Goal: Task Accomplishment & Management: Use online tool/utility

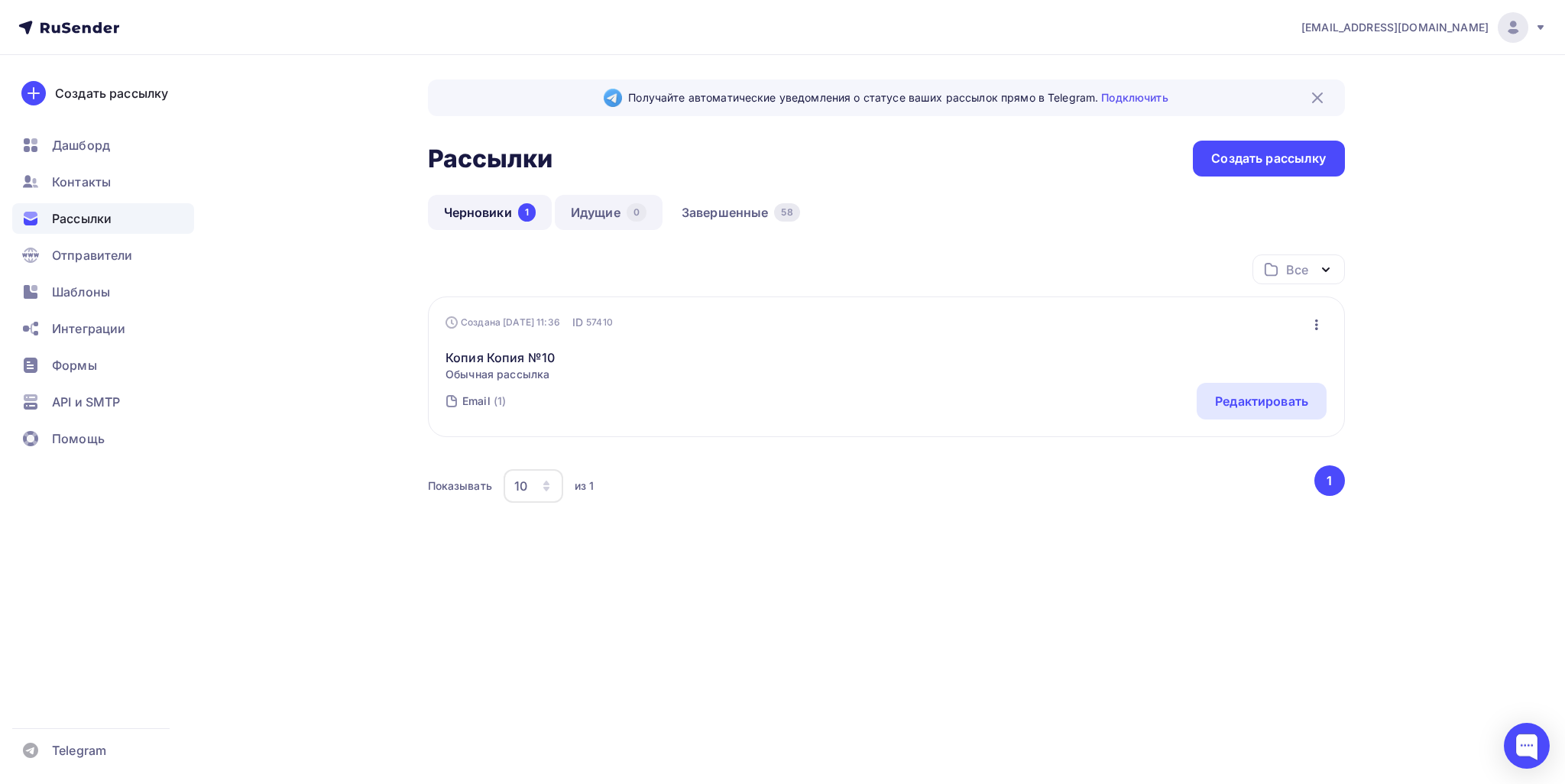
click at [621, 224] on link "Идущие 0" at bounding box center [609, 213] width 108 height 35
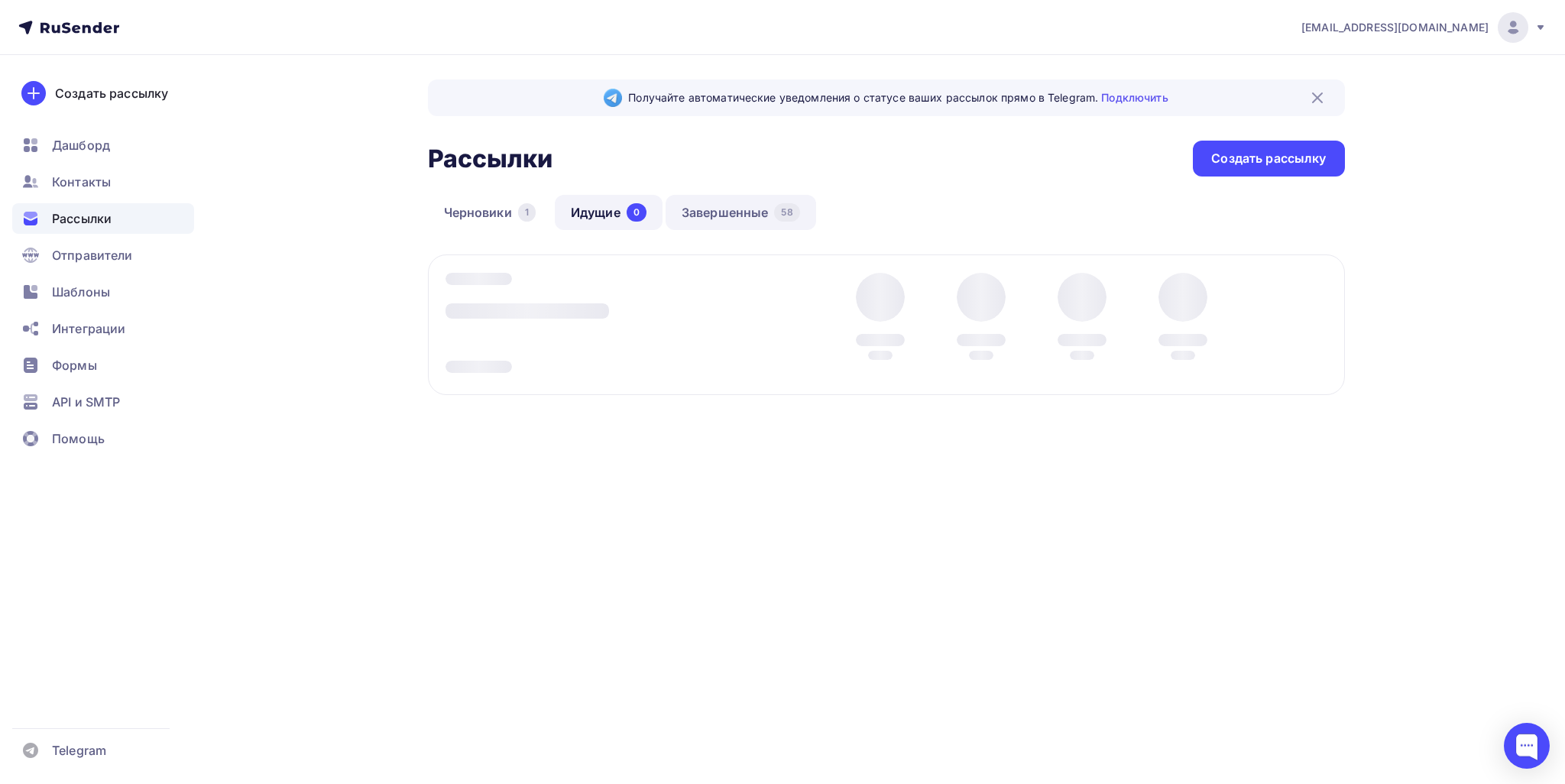
click at [734, 213] on link "Завершенные 58" at bounding box center [740, 213] width 150 height 35
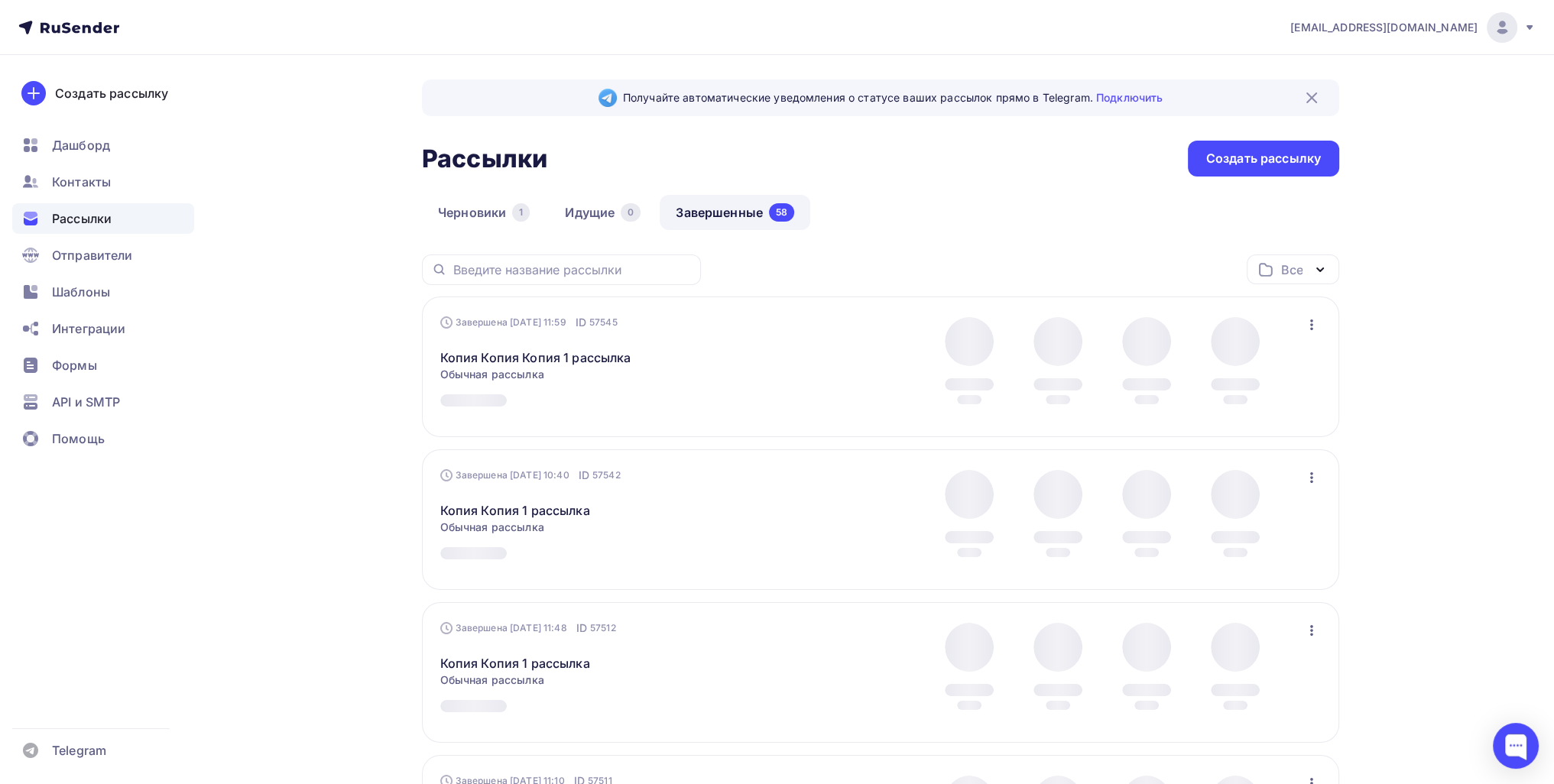
click at [757, 316] on icon "button" at bounding box center [1312, 325] width 19 height 19
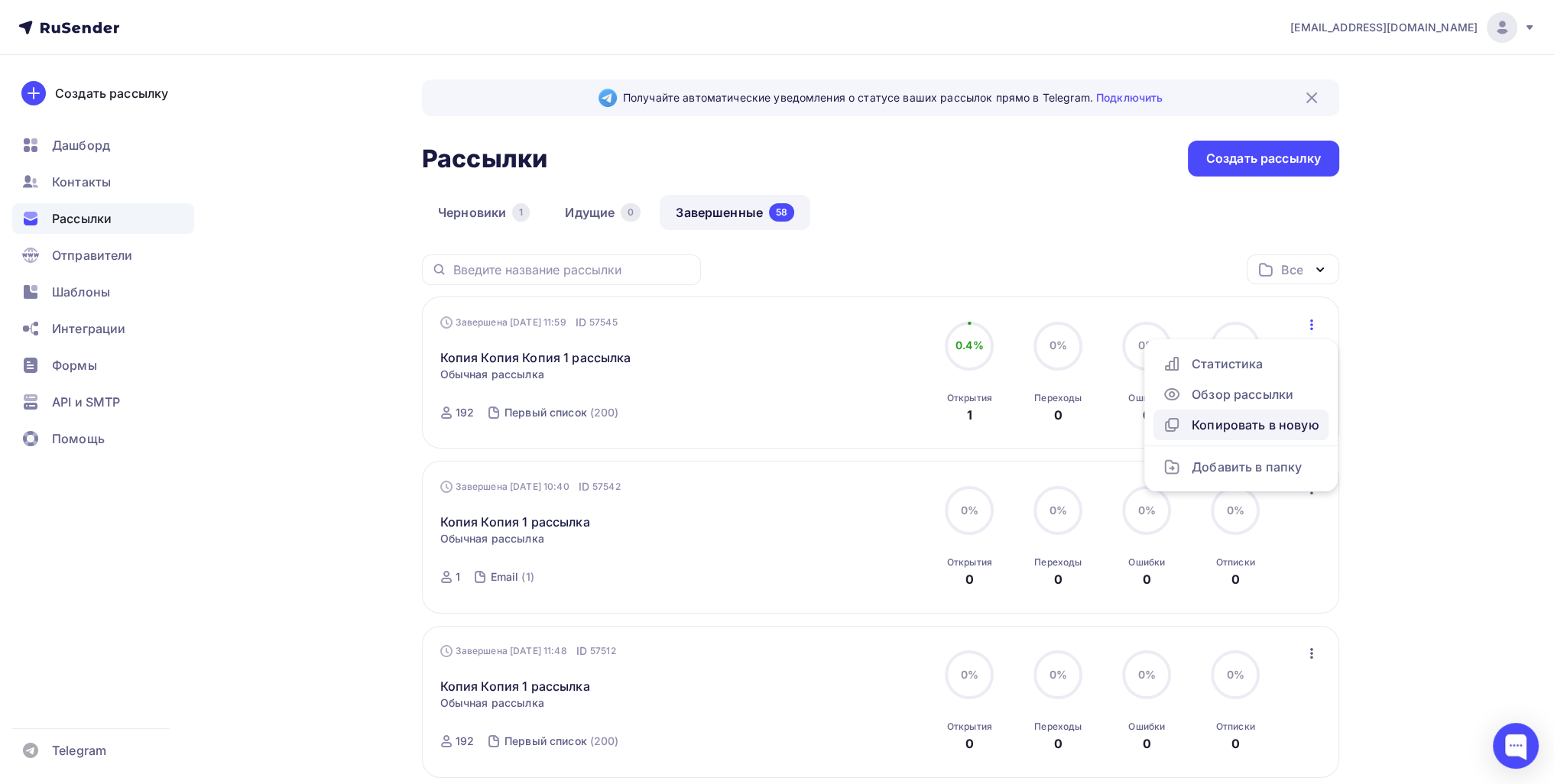
click at [757, 413] on link "Копировать в новую" at bounding box center [1241, 425] width 175 height 31
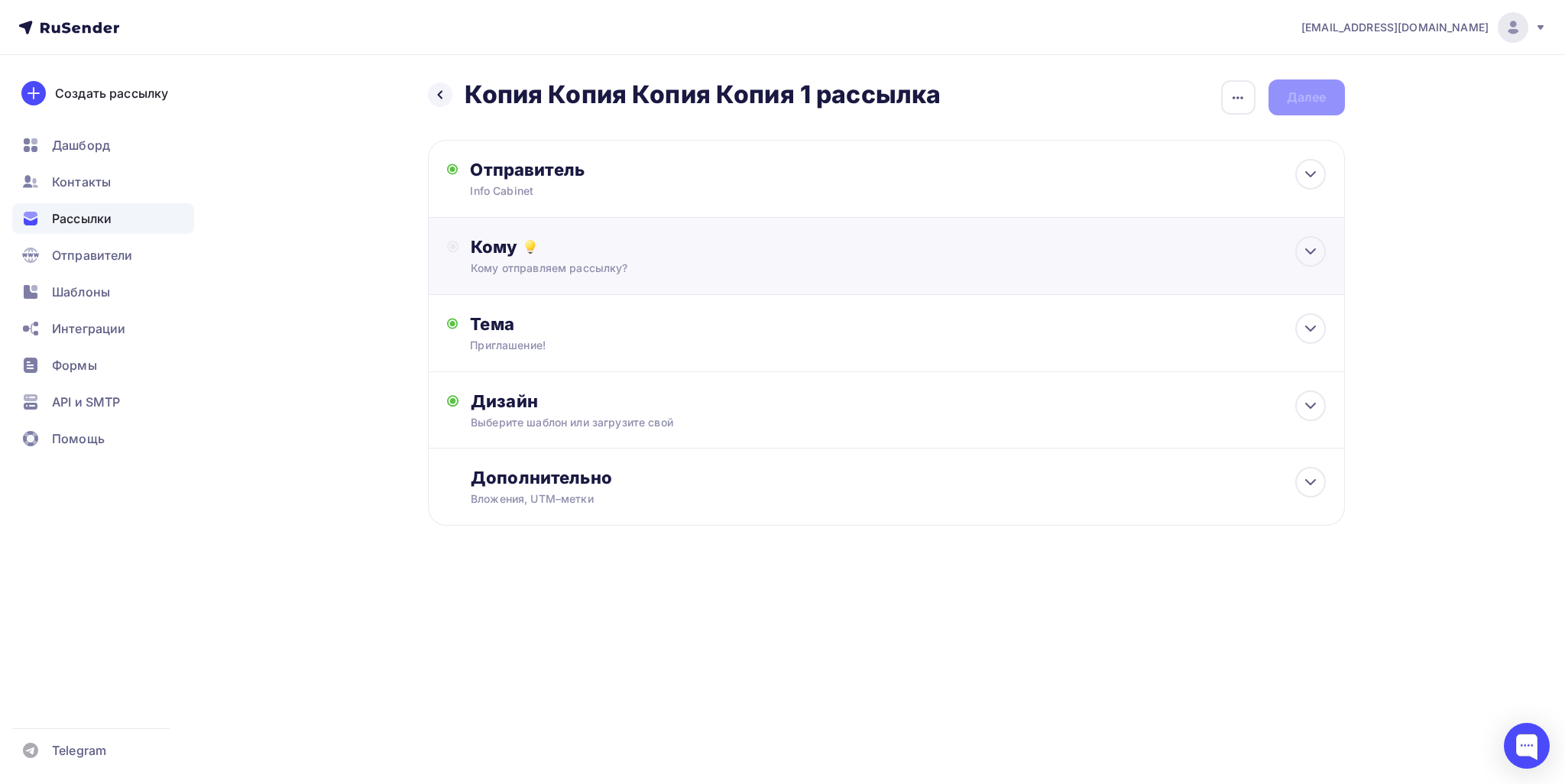
click at [756, 232] on div "Кому Кому отправляем рассылку? Списки получателей Выберите список Все списки id…" at bounding box center [886, 256] width 917 height 77
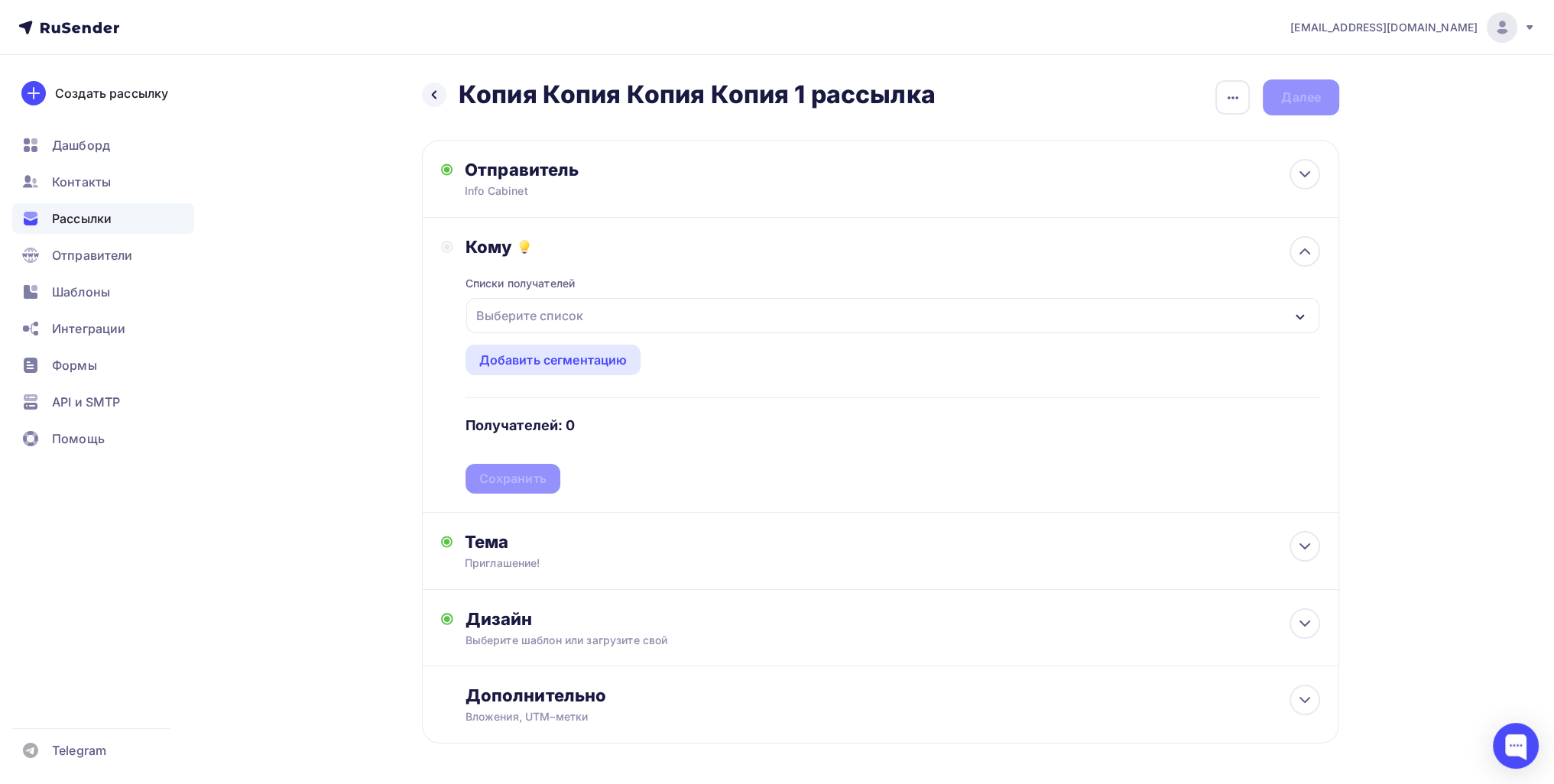
click at [547, 318] on div "Выберите список" at bounding box center [530, 316] width 120 height 28
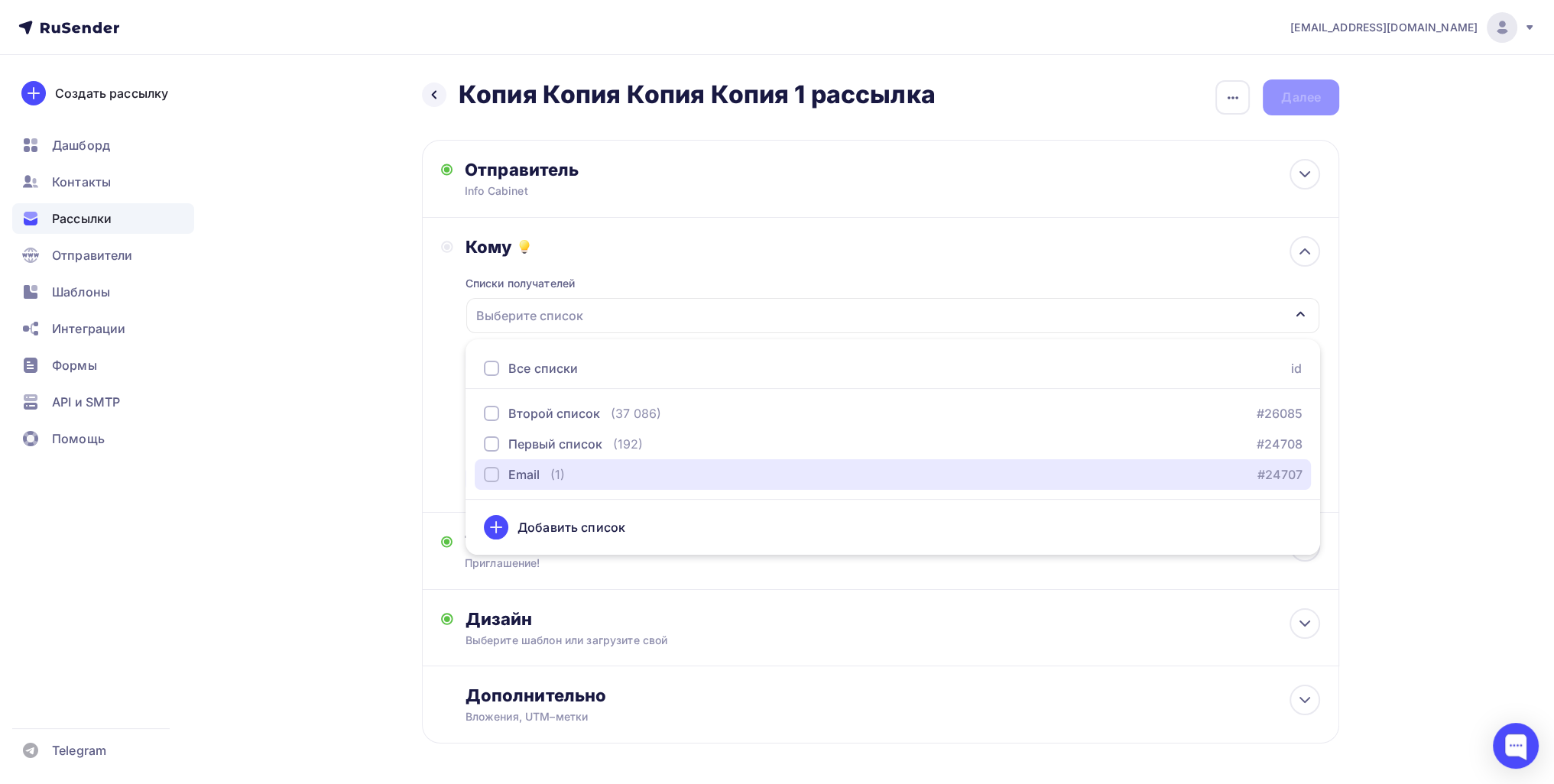
drag, startPoint x: 528, startPoint y: 479, endPoint x: 414, endPoint y: 471, distance: 114.3
click at [527, 479] on div "Email" at bounding box center [524, 475] width 32 height 19
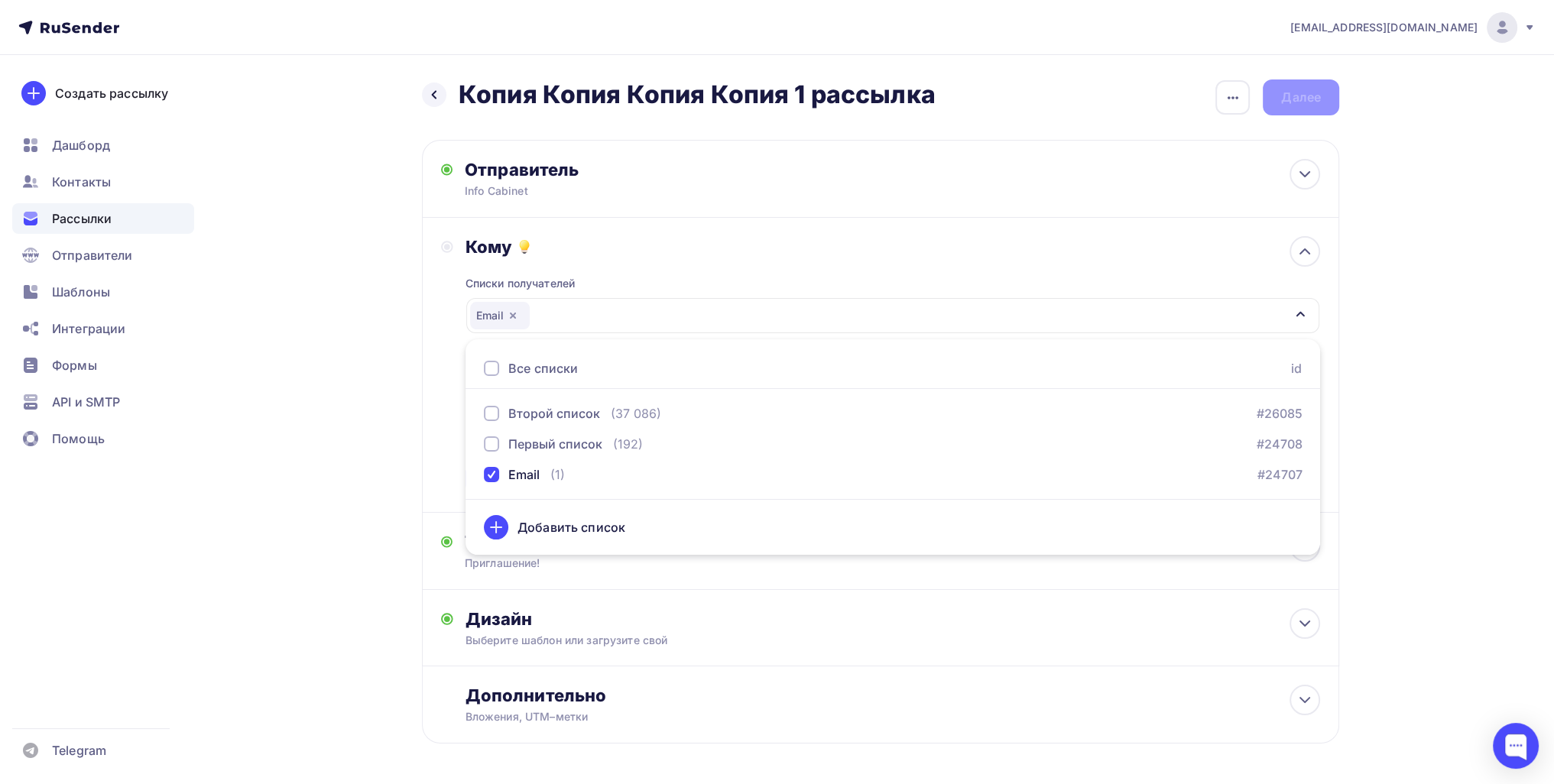
click at [352, 469] on div "Назад Копия Копия Копия Копия 1 рассылка Копия Копия Копия Копия 1 рассылка Зак…" at bounding box center [777, 448] width 1253 height 787
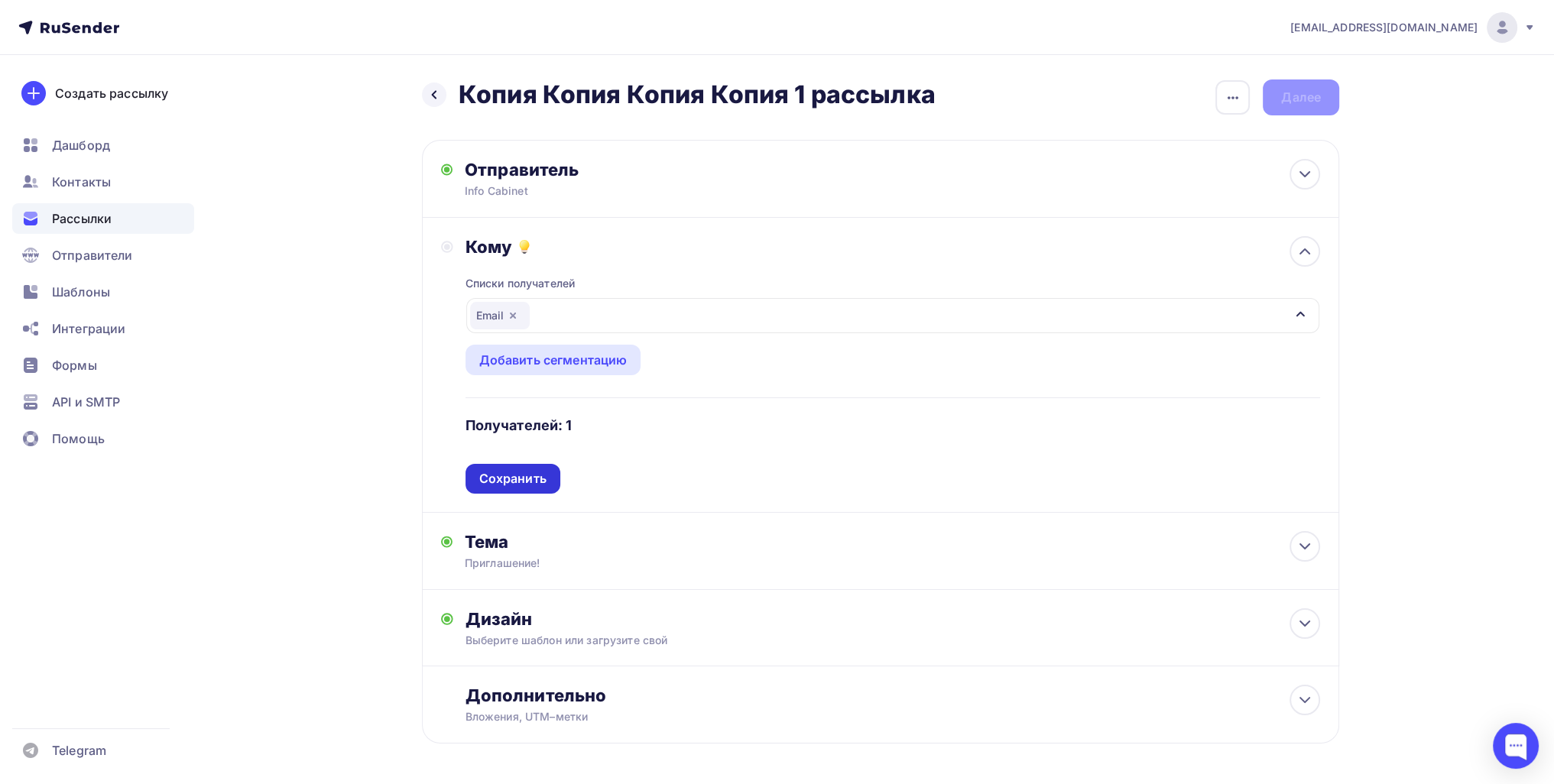
click at [514, 492] on div "Списки получателей Email Все списки id Второй список (37 086) #26085 Первый спи…" at bounding box center [893, 375] width 855 height 236
click at [515, 486] on div "Сохранить" at bounding box center [513, 479] width 95 height 30
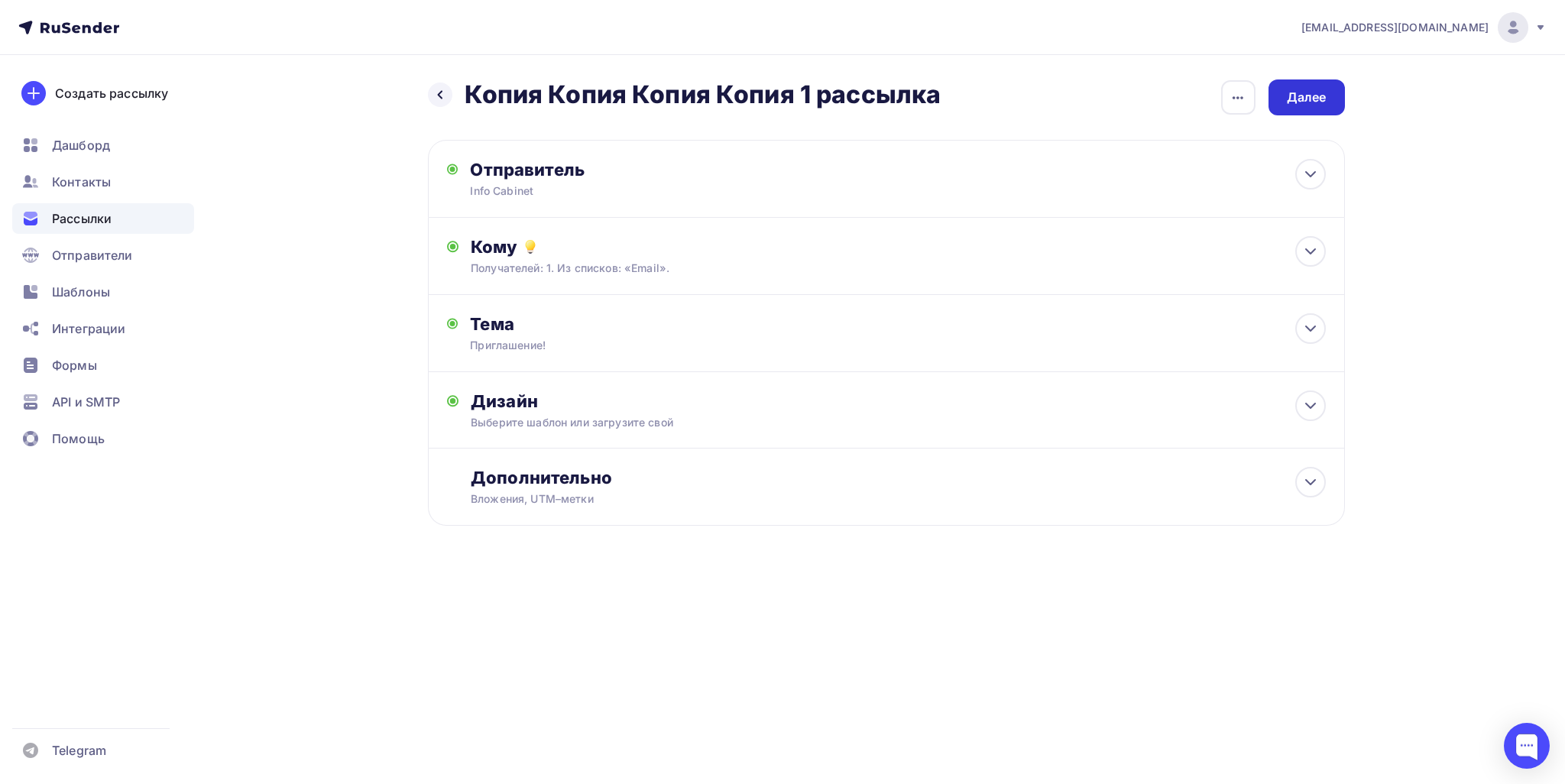
drag, startPoint x: 1264, startPoint y: 101, endPoint x: 1273, endPoint y: 96, distance: 10.3
click at [756, 98] on div "Назад Копия Копия Копия Копия 1 рассылка Копия Копия Копия Копия 1 рассылка Зак…" at bounding box center [886, 97] width 917 height 36
click at [756, 96] on div "Далее" at bounding box center [1306, 97] width 76 height 36
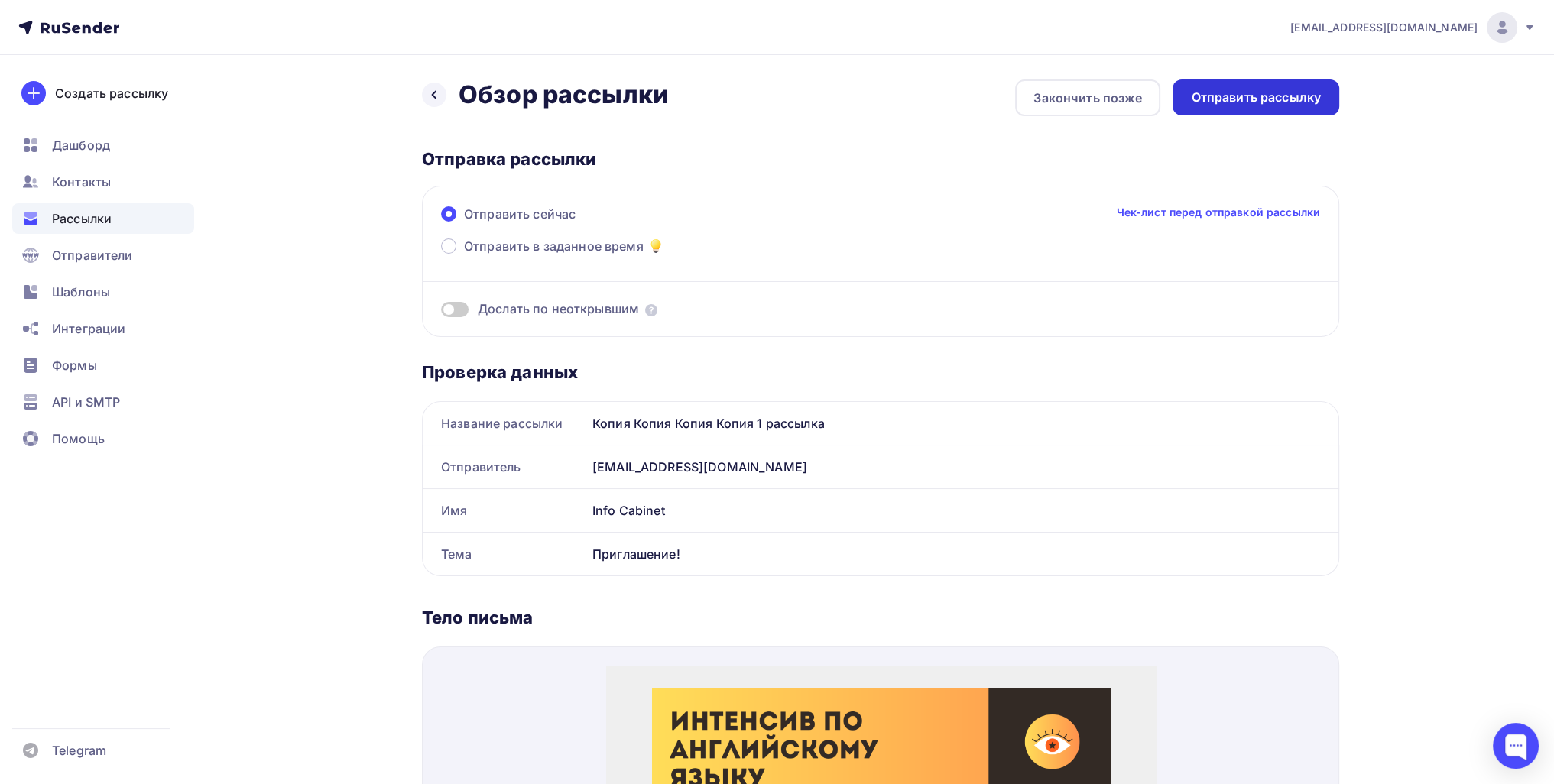
click at [757, 109] on div "Отправить рассылку" at bounding box center [1256, 97] width 167 height 36
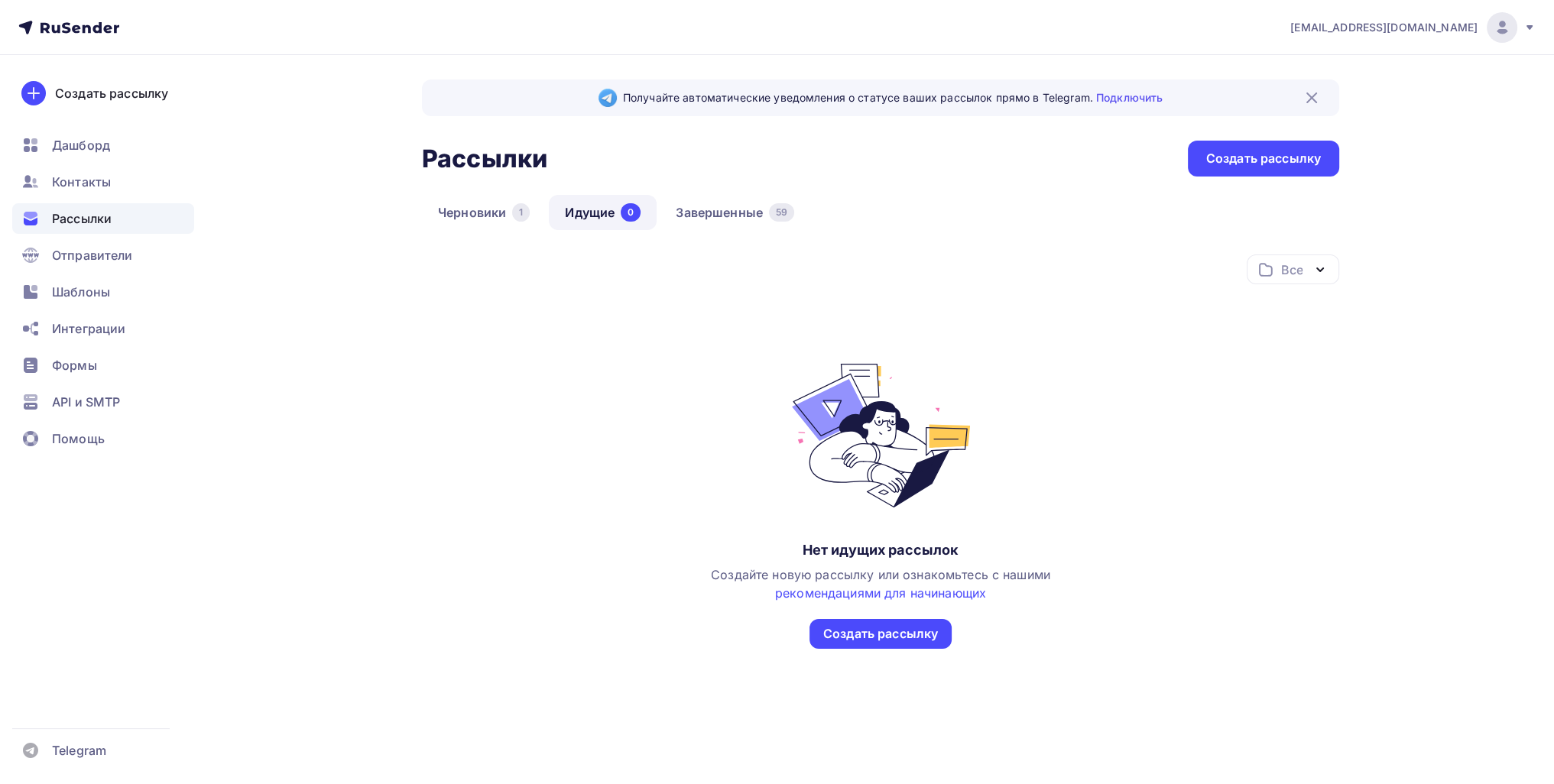
click at [731, 231] on div "Черновики 1 Идущие 0 Завершенные 59" at bounding box center [880, 224] width 917 height 59
click at [728, 217] on link "Завершенные 59" at bounding box center [734, 213] width 150 height 35
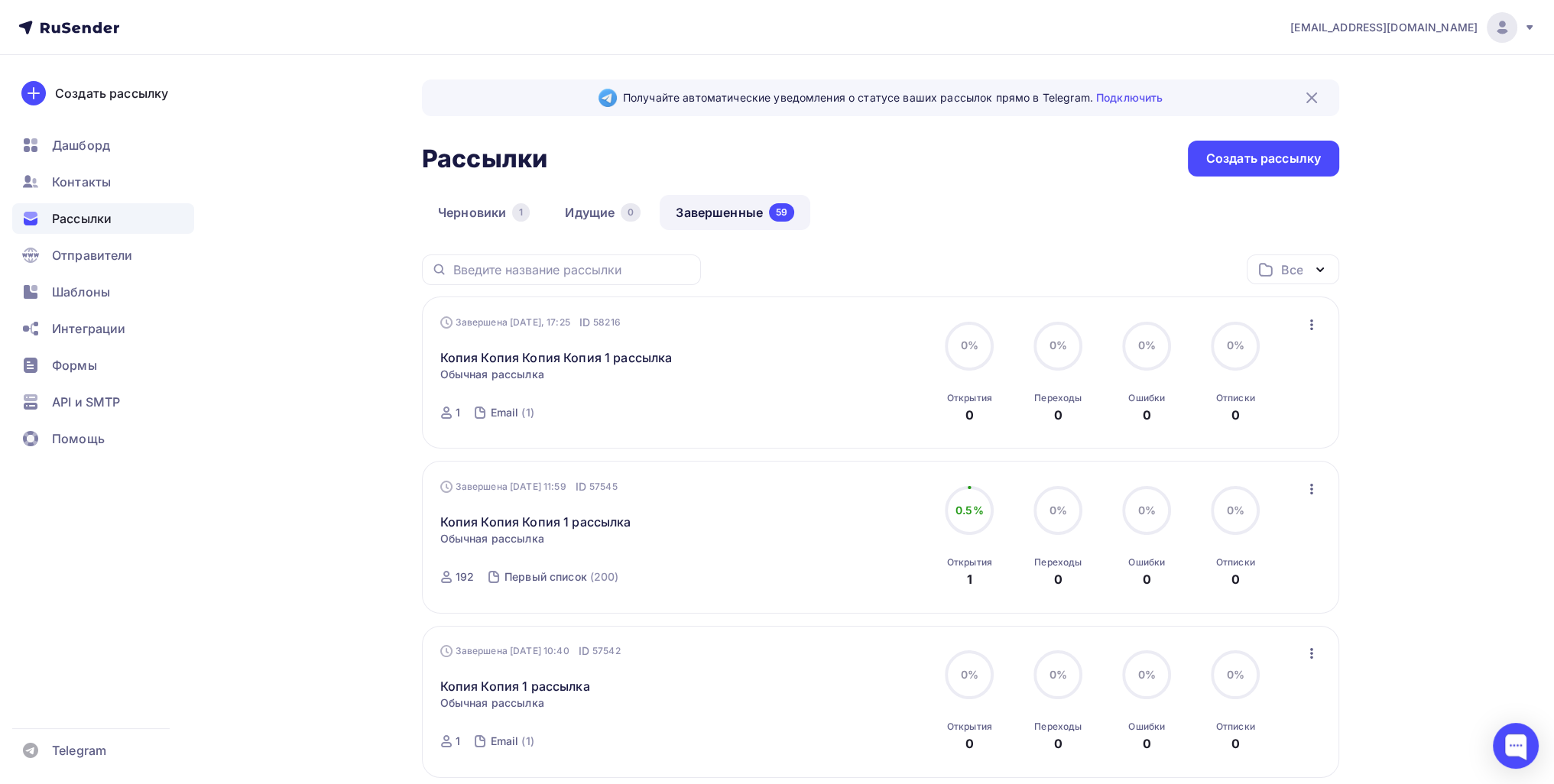
click at [1313, 486] on icon "button" at bounding box center [1312, 489] width 19 height 19
click at [1217, 581] on div "Копировать в новую" at bounding box center [1241, 589] width 157 height 19
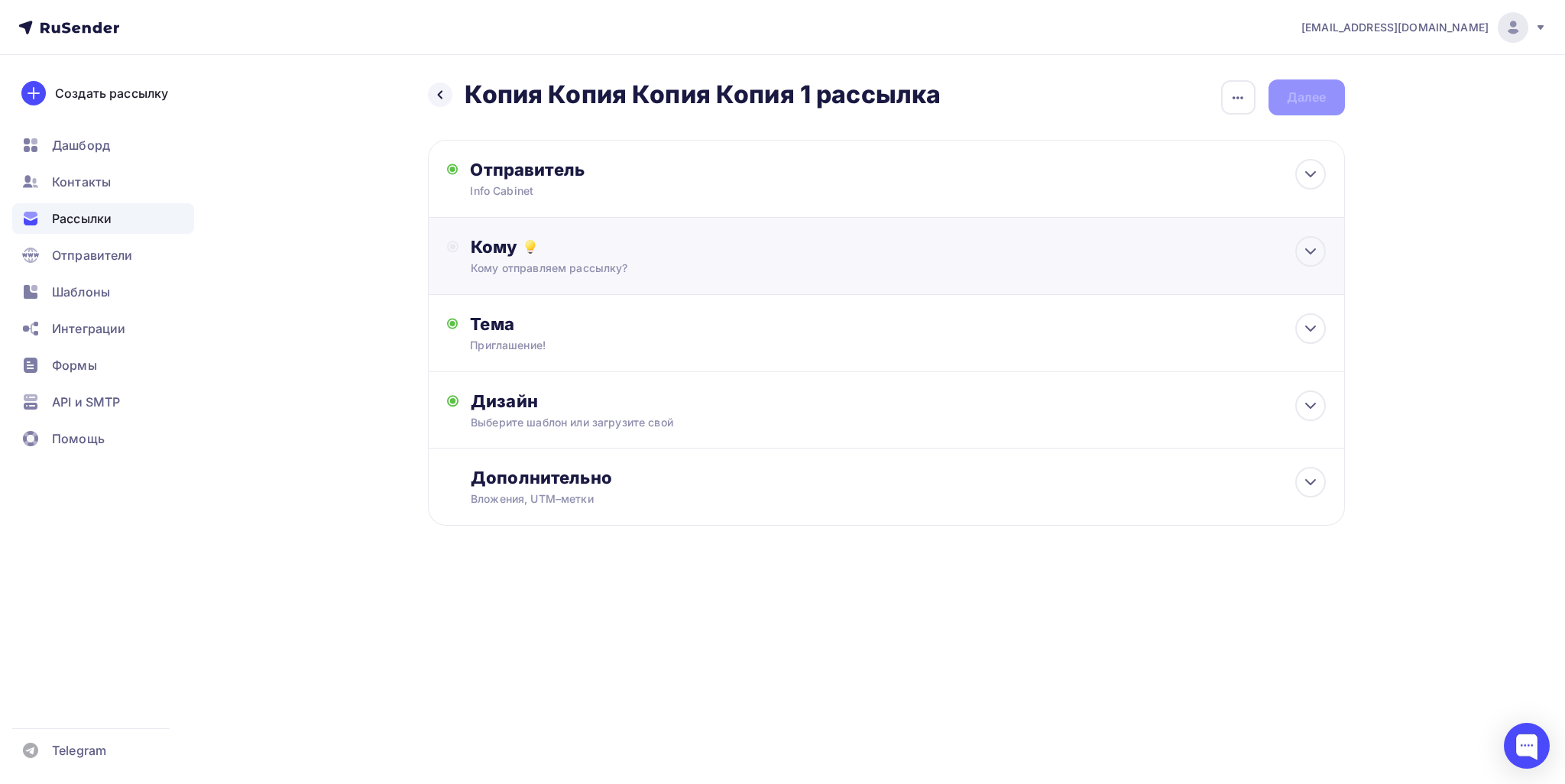
click at [634, 272] on div "Кому отправляем рассылку?" at bounding box center [856, 268] width 769 height 15
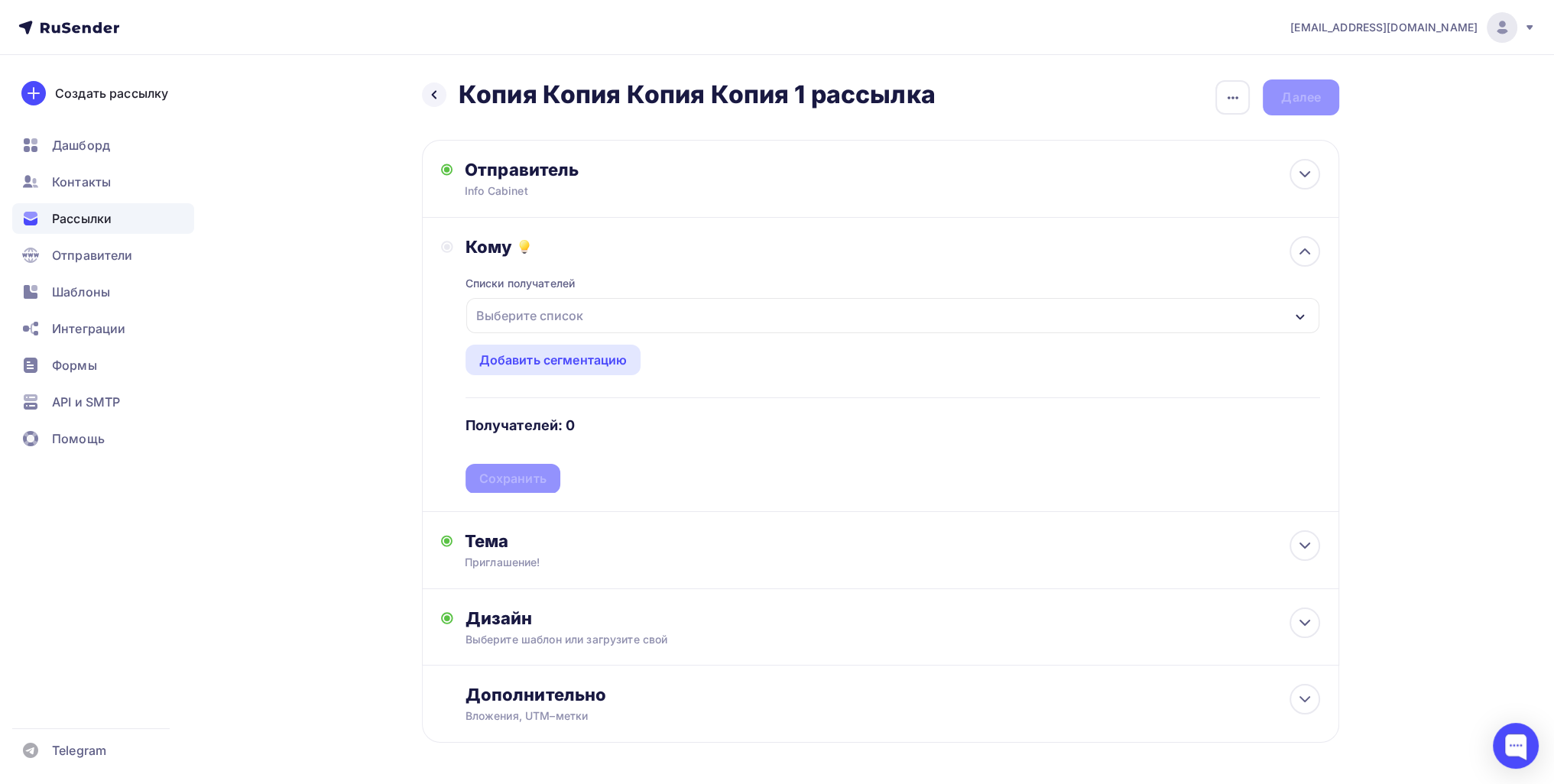
click at [548, 318] on div "Выберите список" at bounding box center [530, 316] width 120 height 28
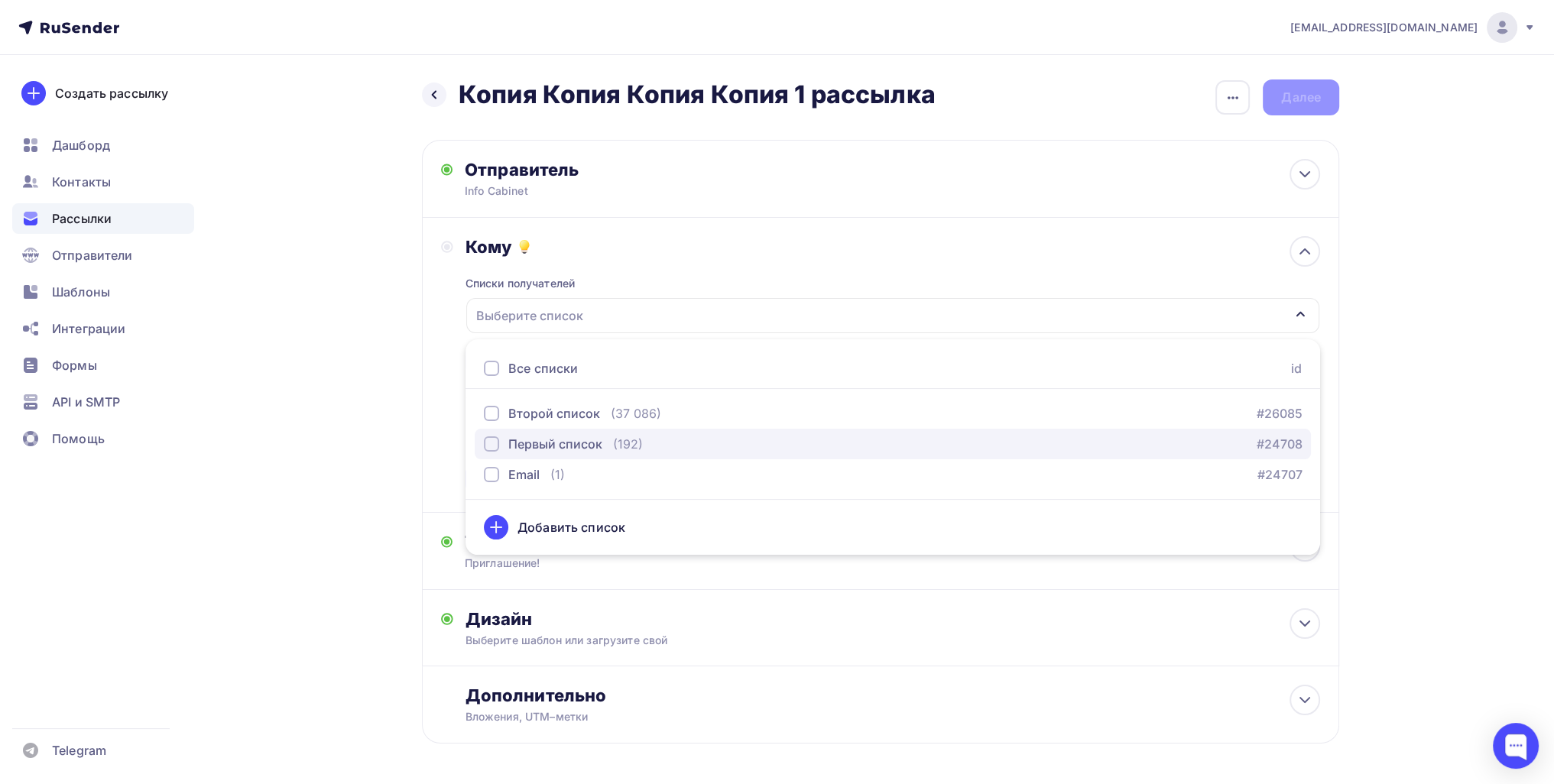
click at [533, 438] on div "Первый список" at bounding box center [555, 444] width 94 height 19
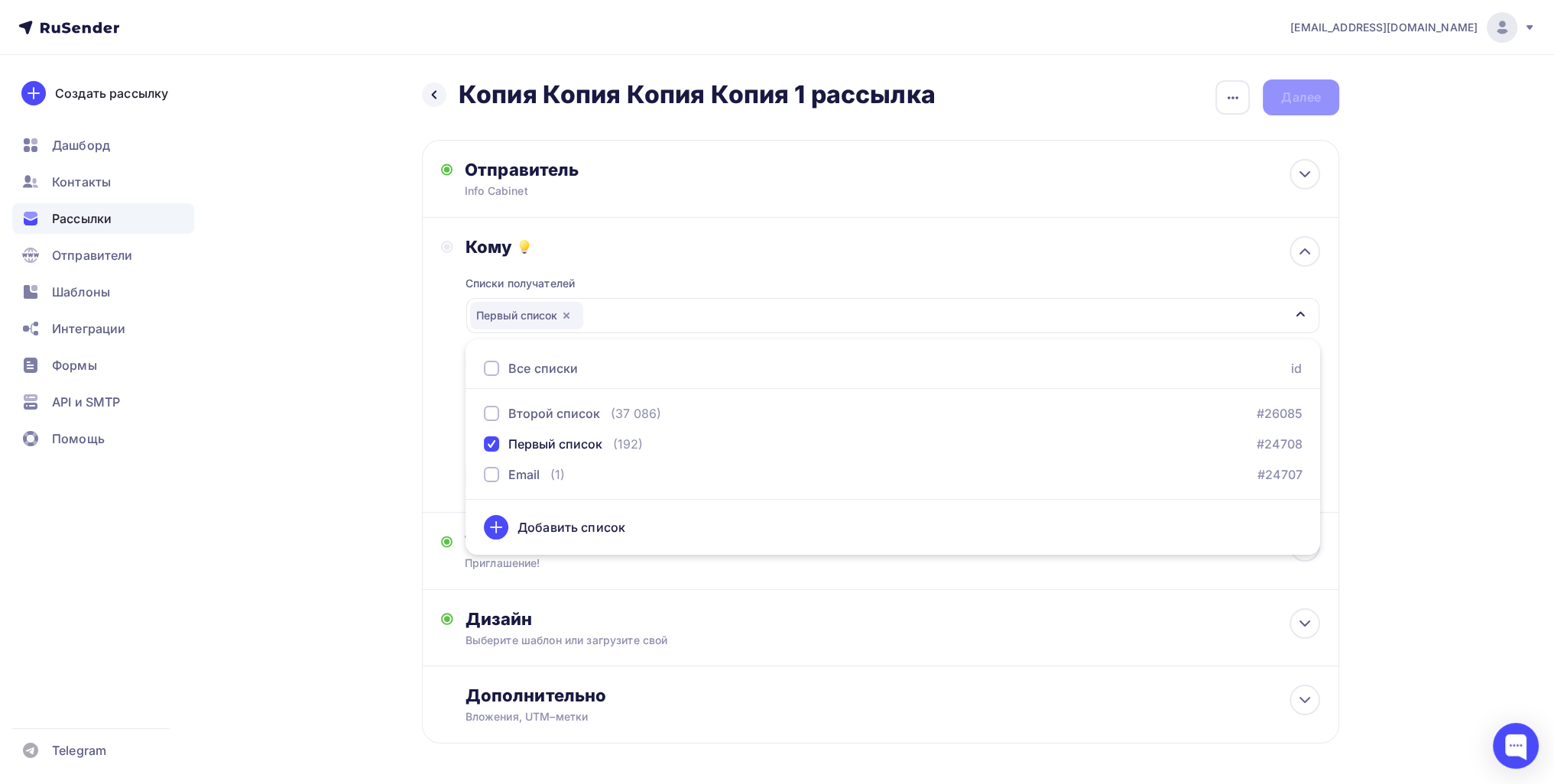
drag, startPoint x: 339, startPoint y: 446, endPoint x: 419, endPoint y: 456, distance: 80.6
click at [342, 446] on div "Назад Копия Копия Копия Копия 1 рассылка Копия Копия Копия Копия 1 рассылка Зак…" at bounding box center [777, 448] width 1253 height 787
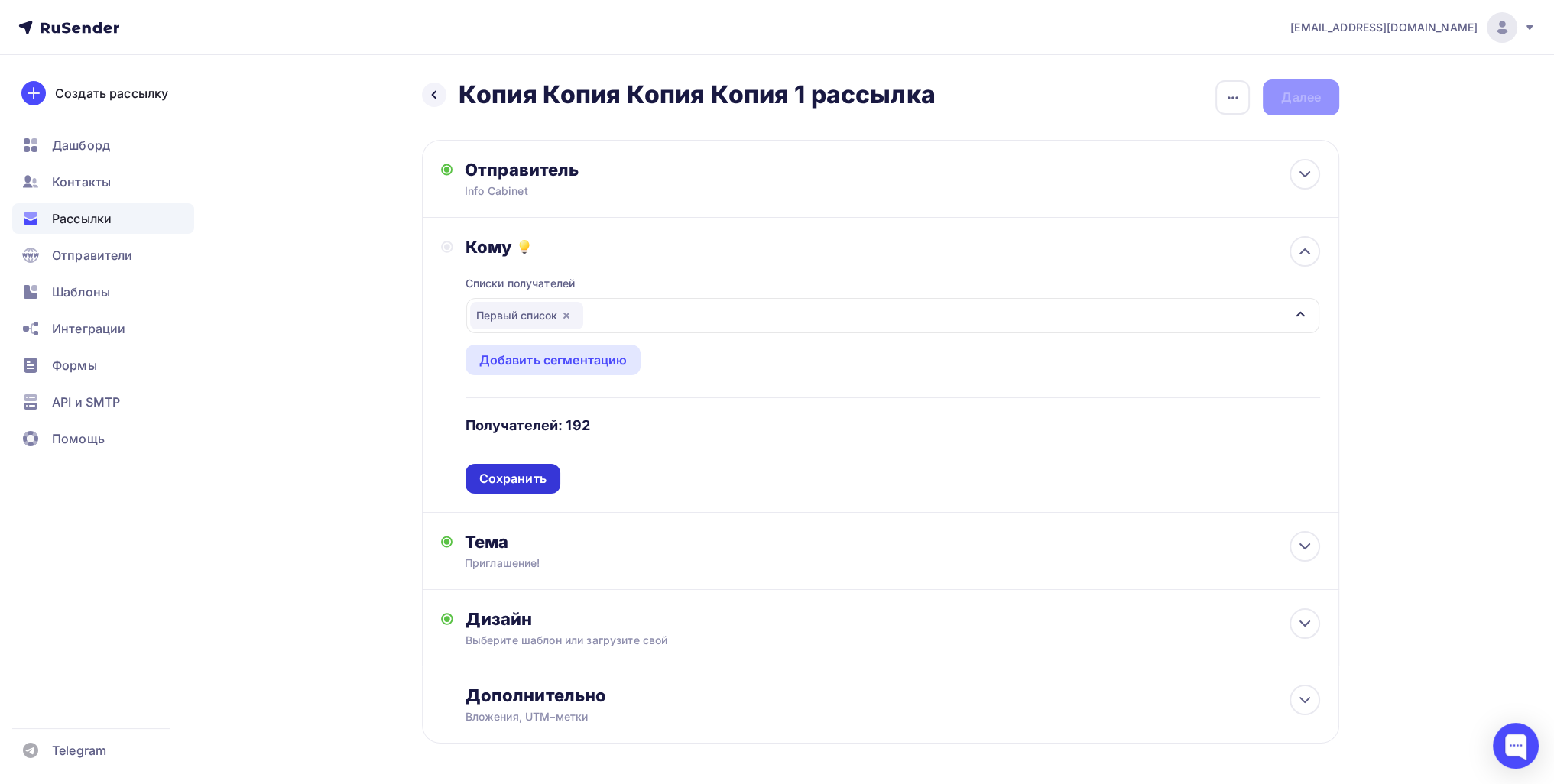
click at [535, 479] on div "Списки получателей Первый список Все списки id Второй список (37 086) #26085 Пе…" at bounding box center [893, 375] width 855 height 236
click at [540, 496] on div "Кому Списки получателей Первый список Все списки id Второй список (37 086) #260…" at bounding box center [880, 365] width 917 height 295
click at [539, 485] on div "Сохранить" at bounding box center [512, 479] width 67 height 18
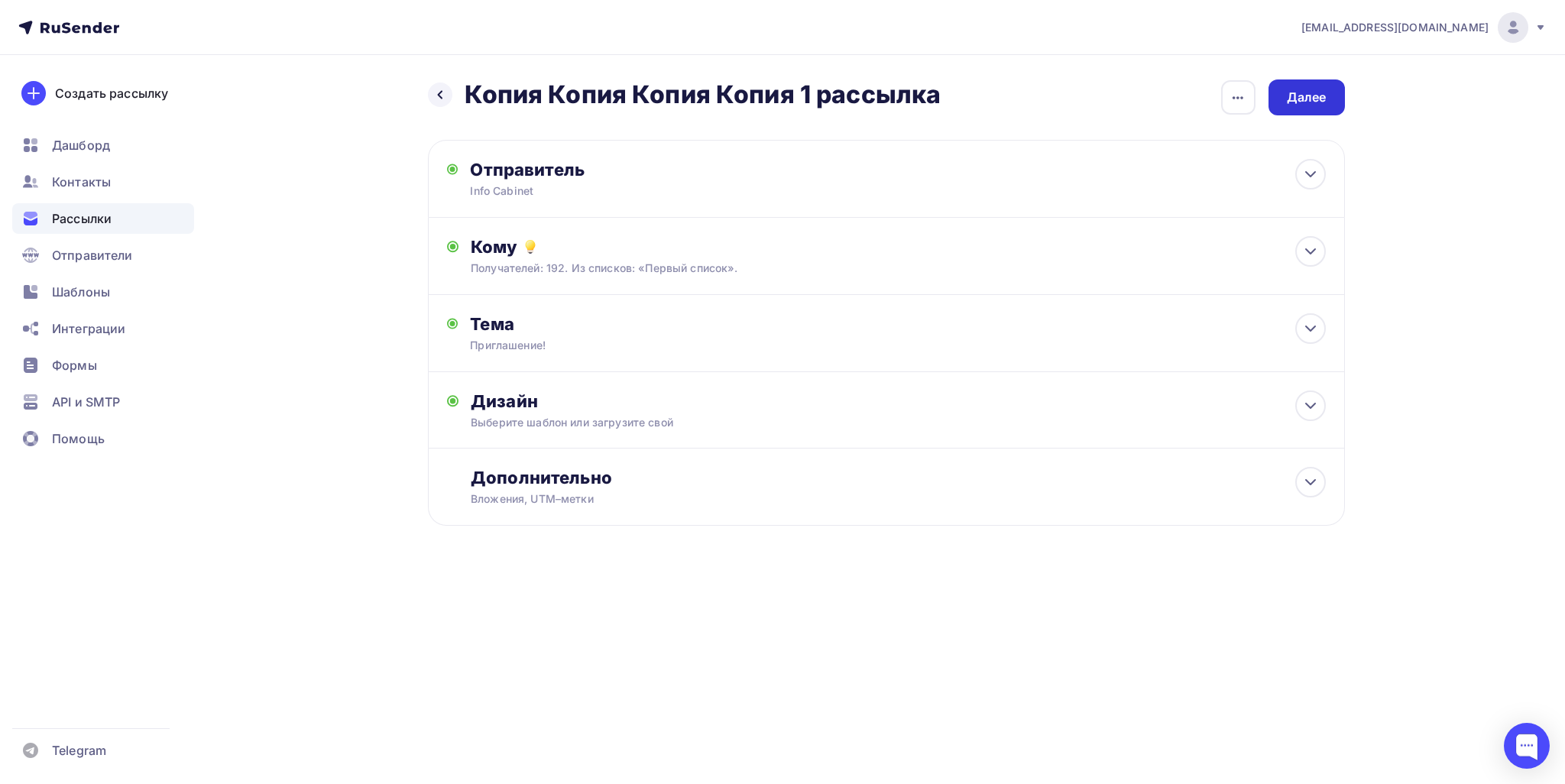
click at [1326, 88] on div "Далее" at bounding box center [1306, 97] width 76 height 36
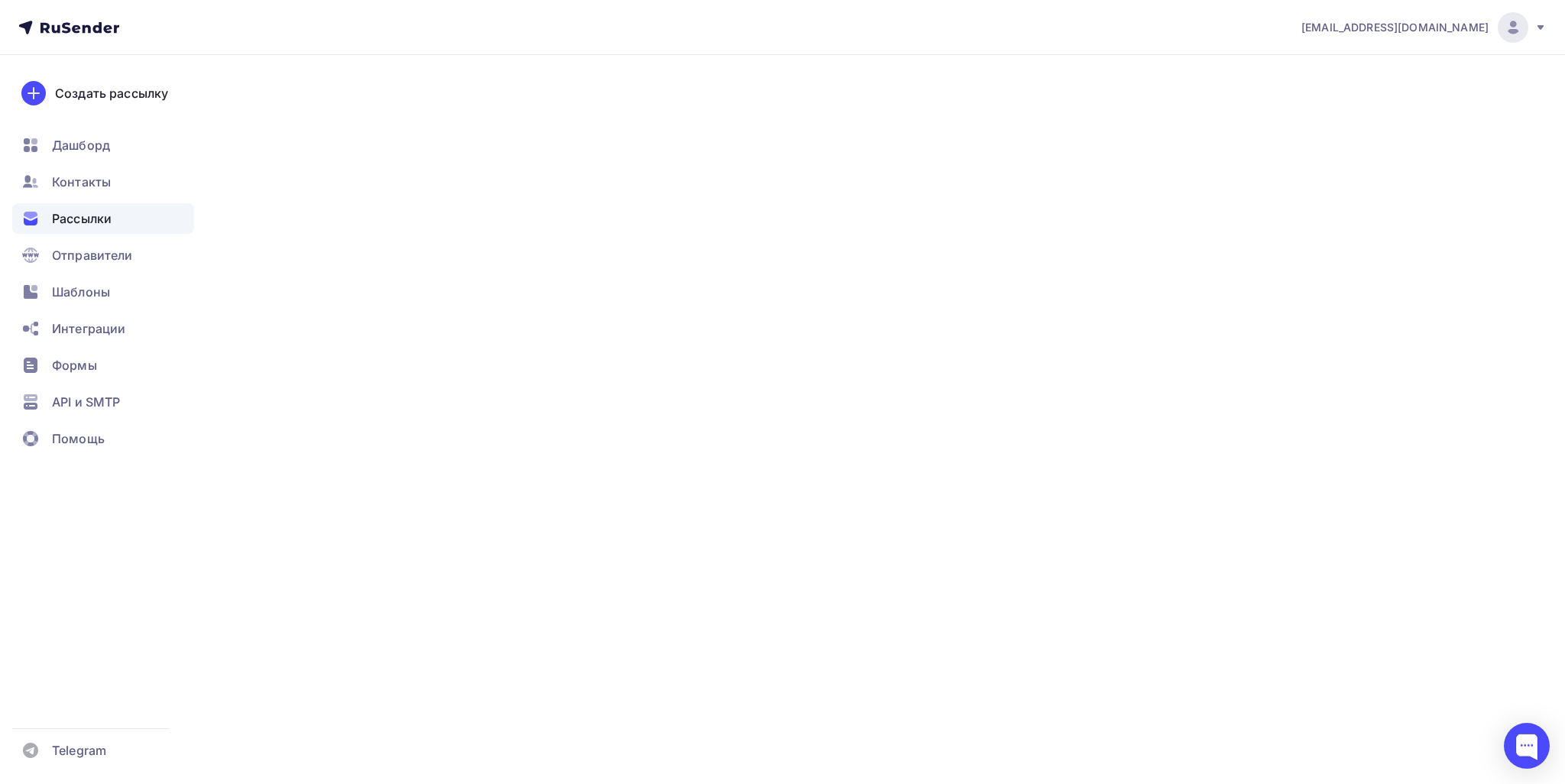
click at [1304, 97] on div "Далее" at bounding box center [1307, 97] width 40 height 18
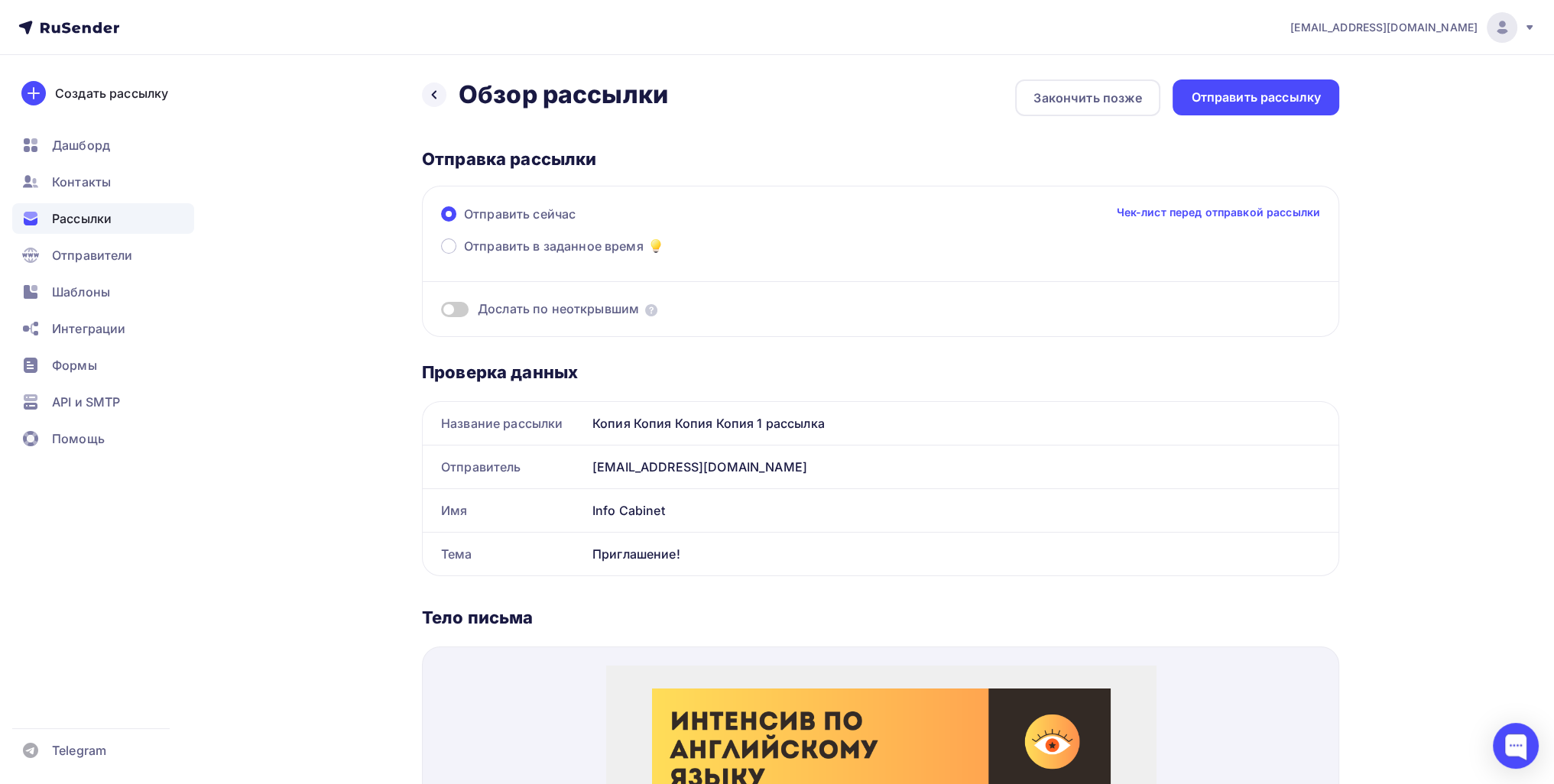
click at [1286, 120] on div "Назад Обзор рассылки Обзор рассылки Закончить позже Отправить рассылку Отправка…" at bounding box center [880, 700] width 917 height 1241
click at [1269, 96] on div "Отправить рассылку" at bounding box center [1256, 97] width 130 height 18
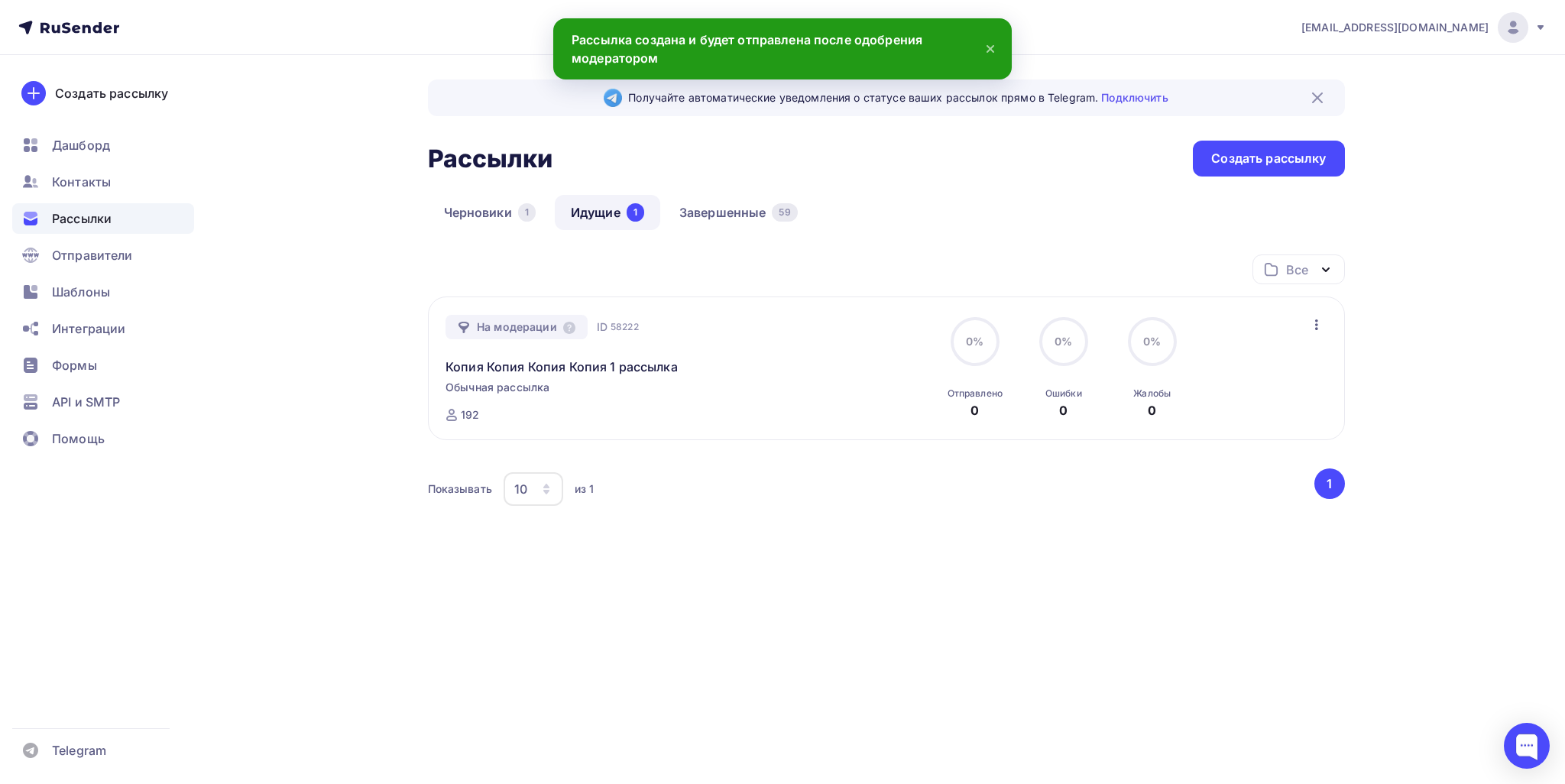
drag, startPoint x: 1149, startPoint y: 77, endPoint x: 883, endPoint y: 21, distance: 271.8
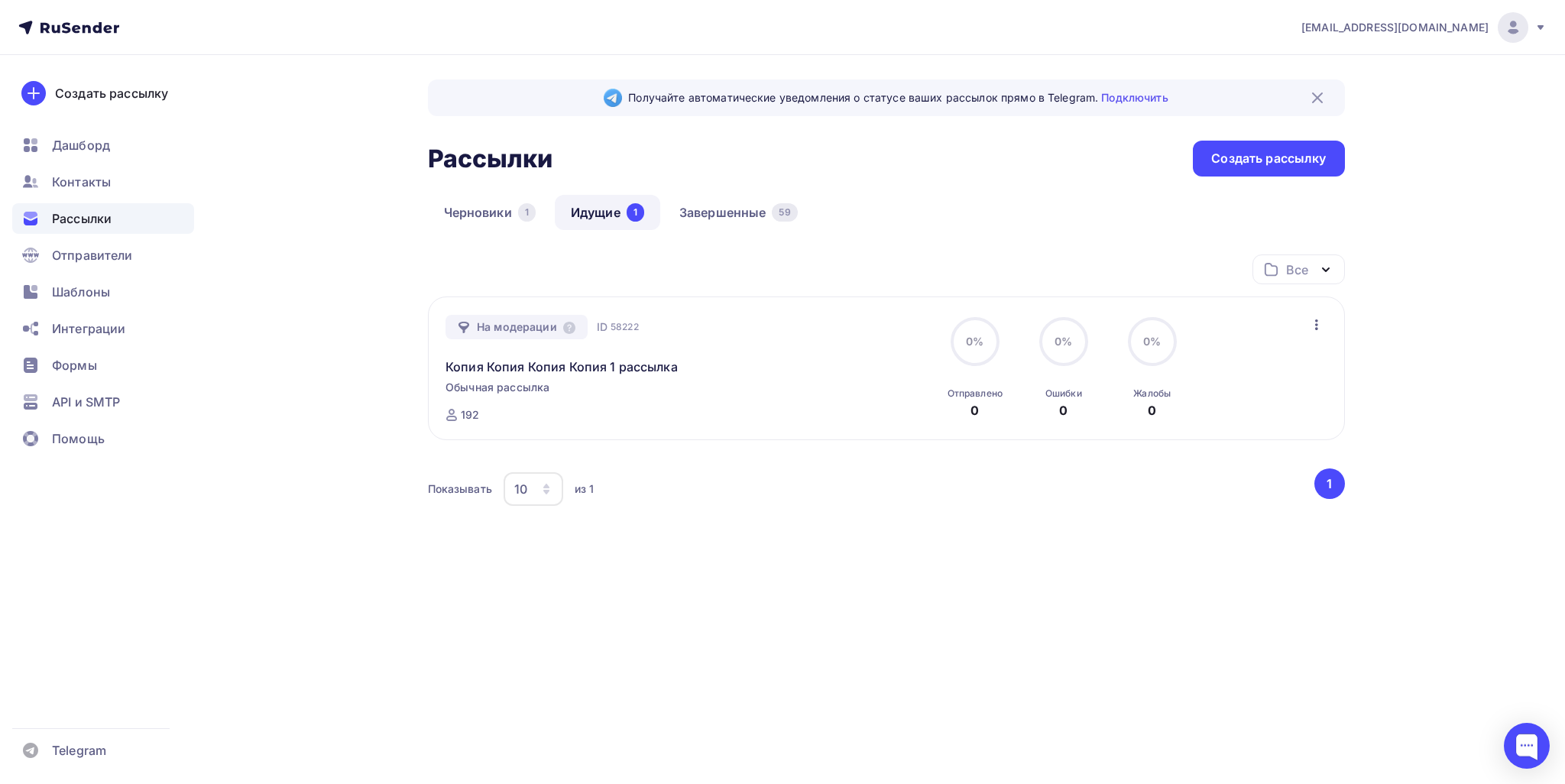
click at [1327, 328] on div "На модерации ID 58222 Копия Копия Копия Копия 1 рассылка Обычная рассылка Отпра…" at bounding box center [886, 368] width 917 height 143
click at [1317, 324] on icon "button" at bounding box center [1317, 325] width 3 height 11
click at [550, 369] on link "Копия Копия Копия Копия 1 рассылка" at bounding box center [561, 367] width 232 height 19
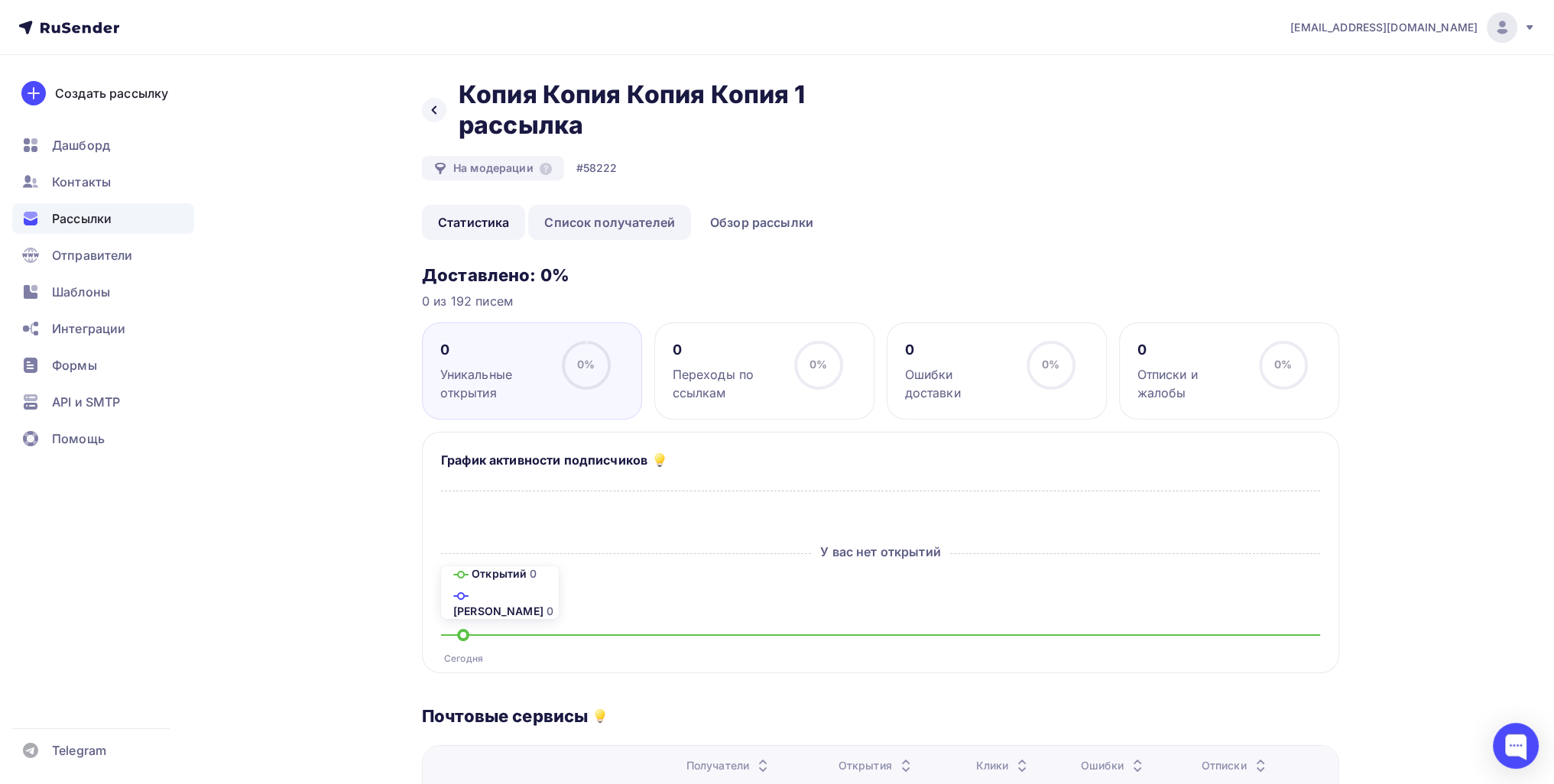
click at [629, 212] on link "Список получателей" at bounding box center [609, 223] width 163 height 35
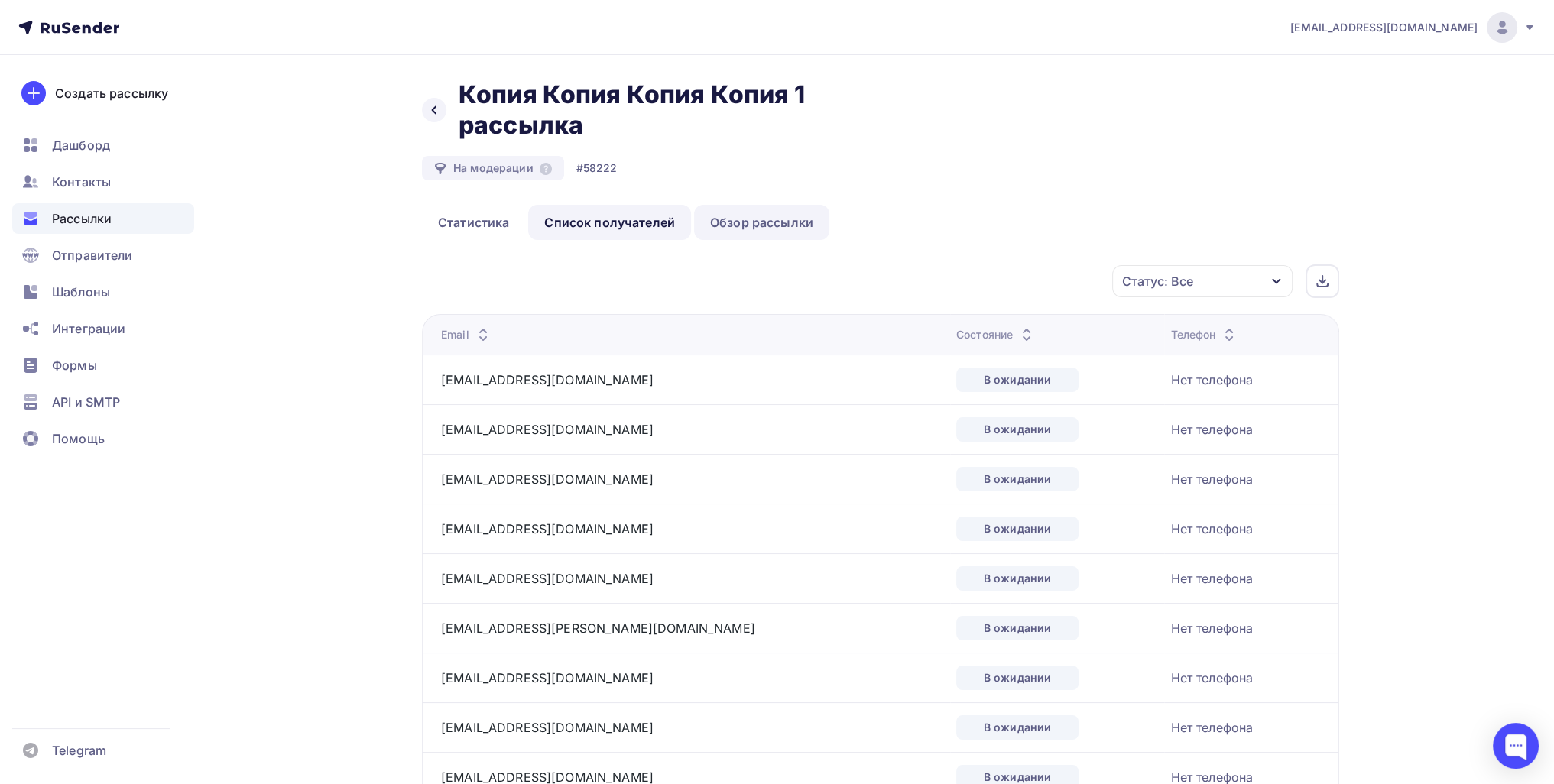
click at [737, 213] on link "Обзор рассылки" at bounding box center [761, 223] width 135 height 35
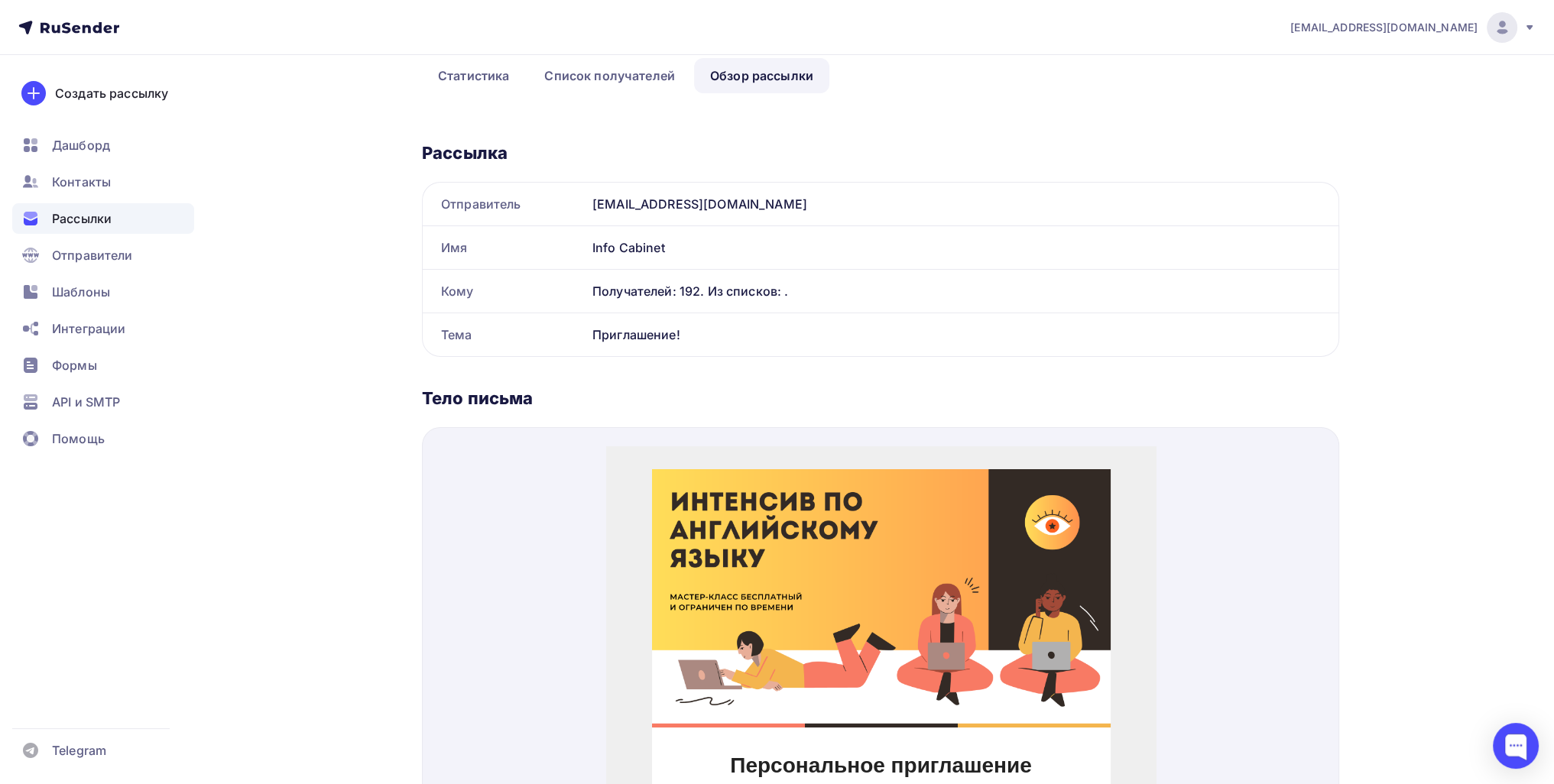
scroll to position [142, 0]
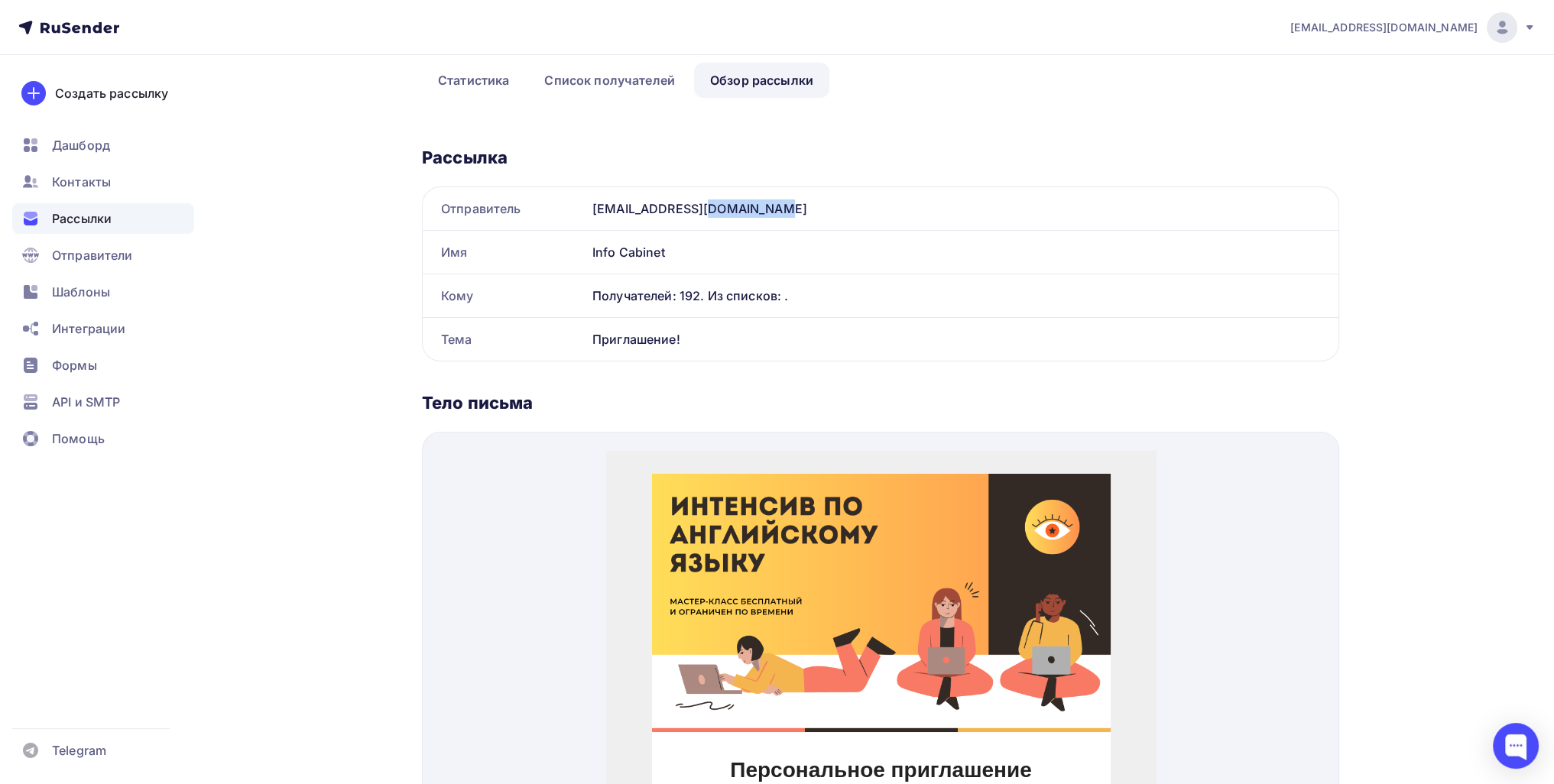
drag, startPoint x: 705, startPoint y: 214, endPoint x: 625, endPoint y: 209, distance: 80.2
click at [625, 209] on div "info@obscore.ru" at bounding box center [962, 209] width 752 height 43
copy div "obscore.ru"
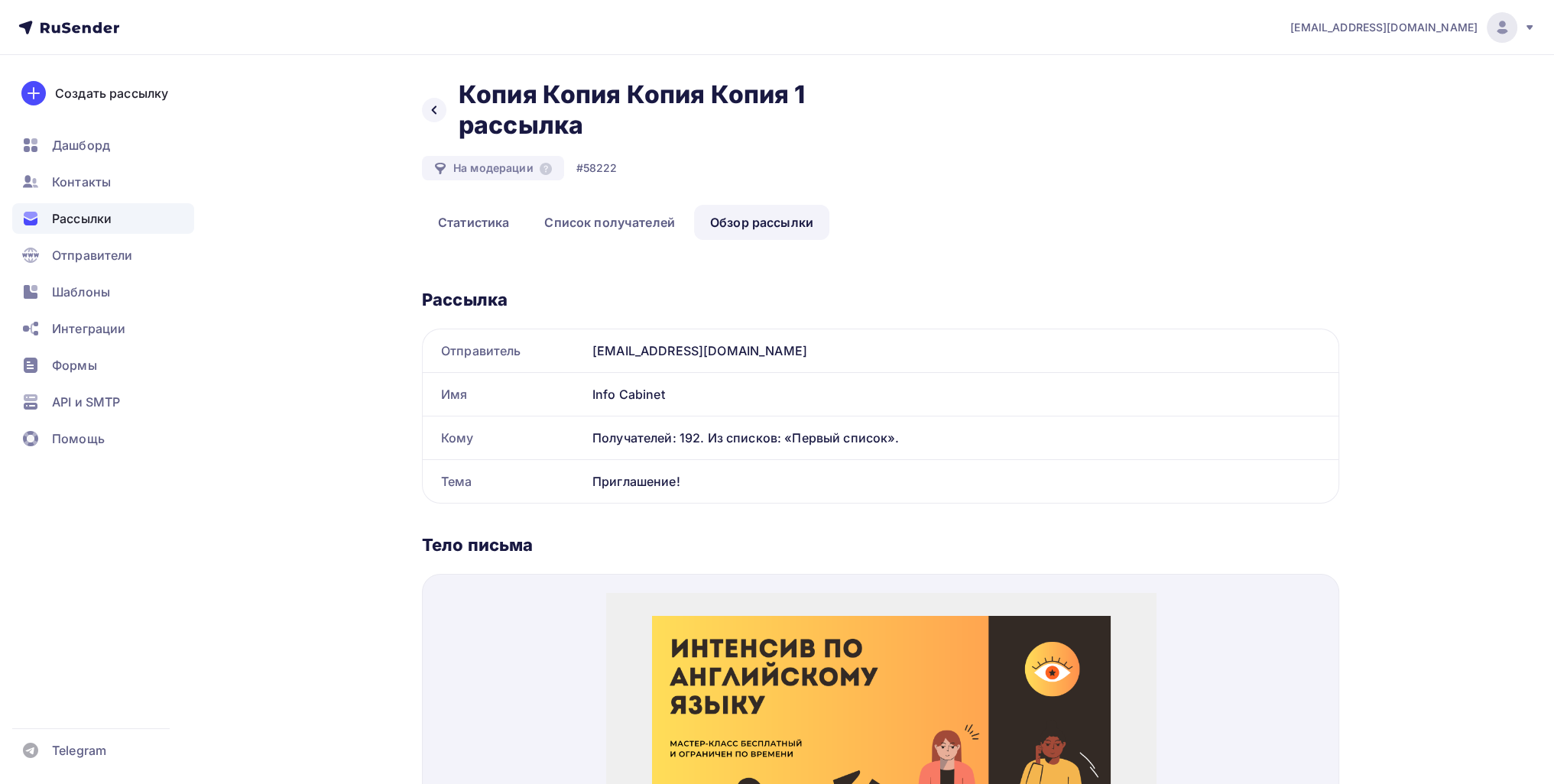
click at [125, 227] on div "Рассылки" at bounding box center [103, 219] width 182 height 31
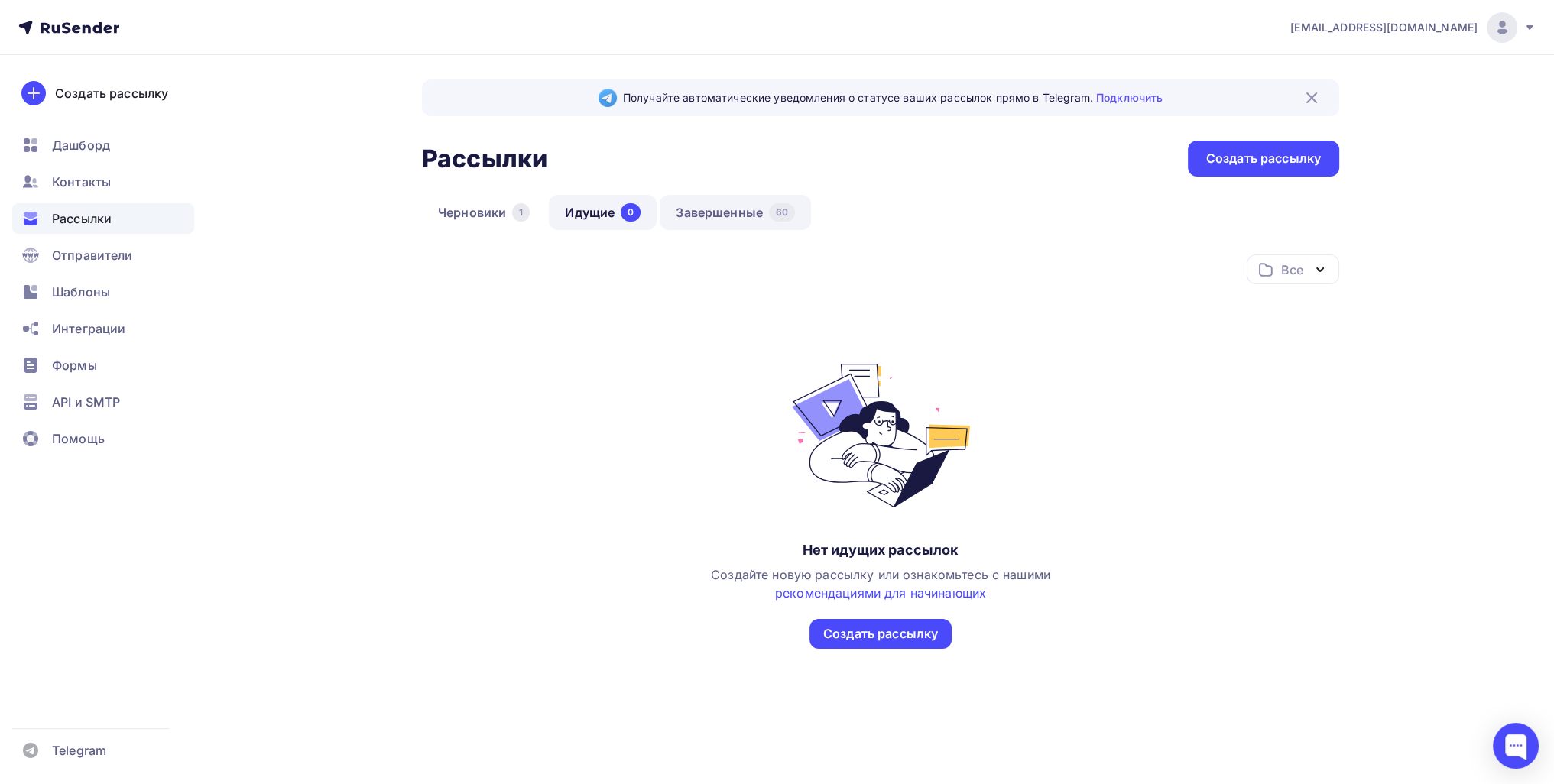
click at [730, 209] on link "Завершенные 60" at bounding box center [735, 213] width 151 height 35
